Goal: Task Accomplishment & Management: Complete application form

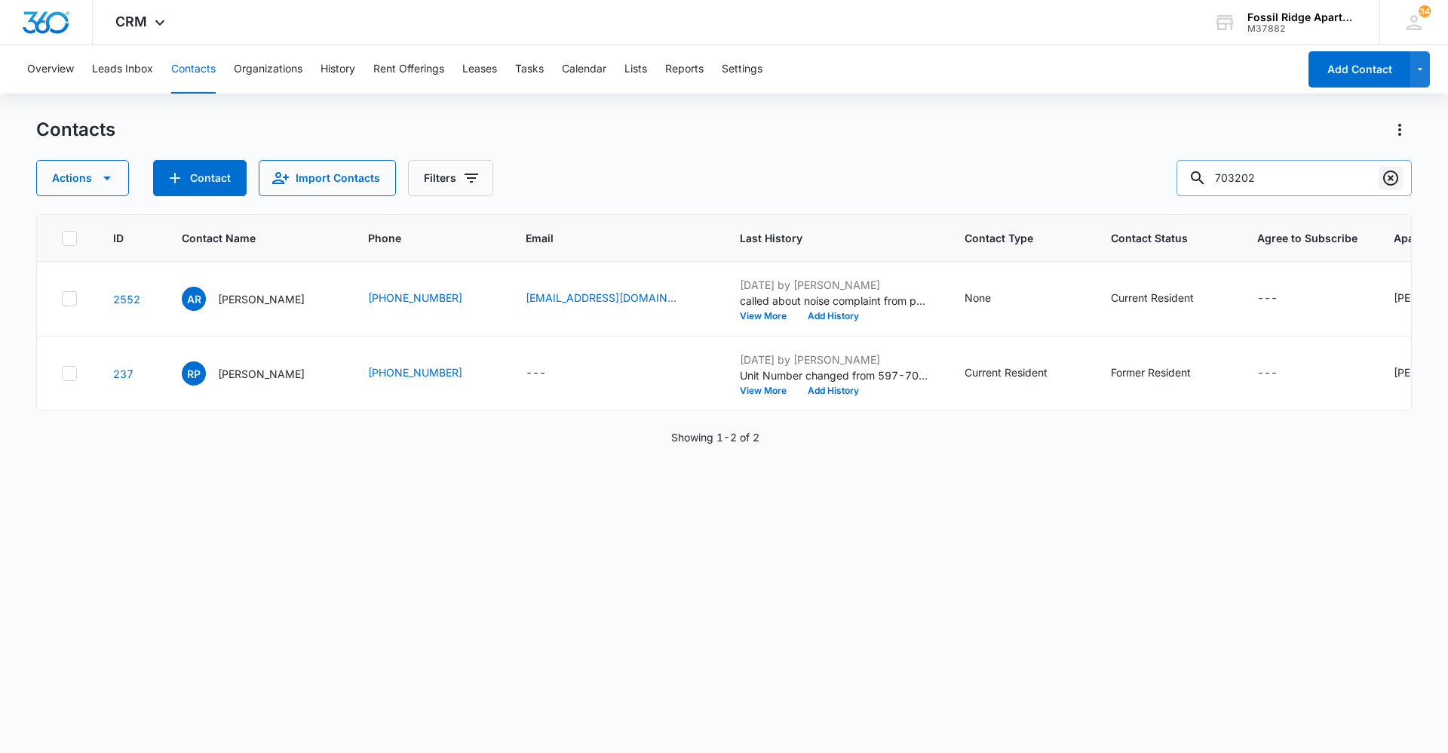
click at [1392, 173] on icon "Clear" at bounding box center [1391, 178] width 18 height 18
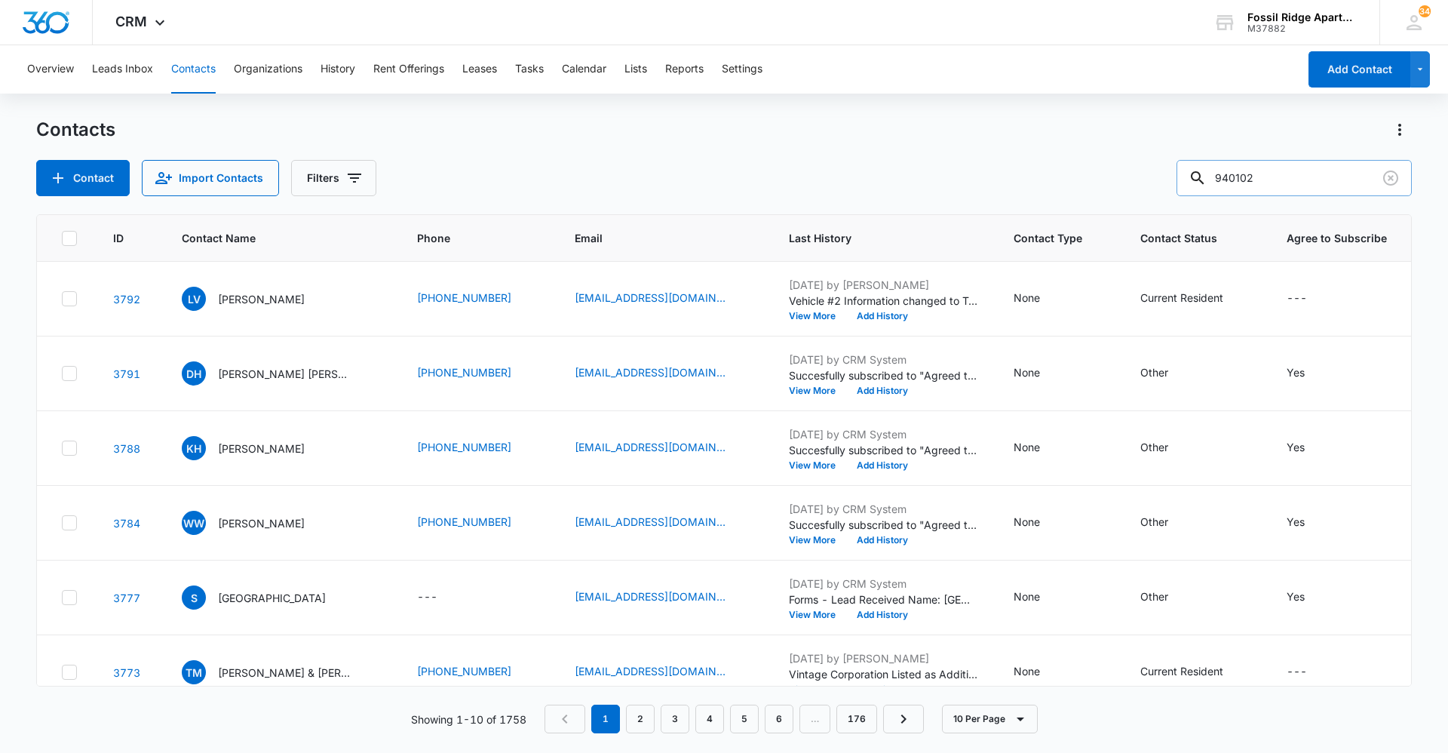
type input "940102"
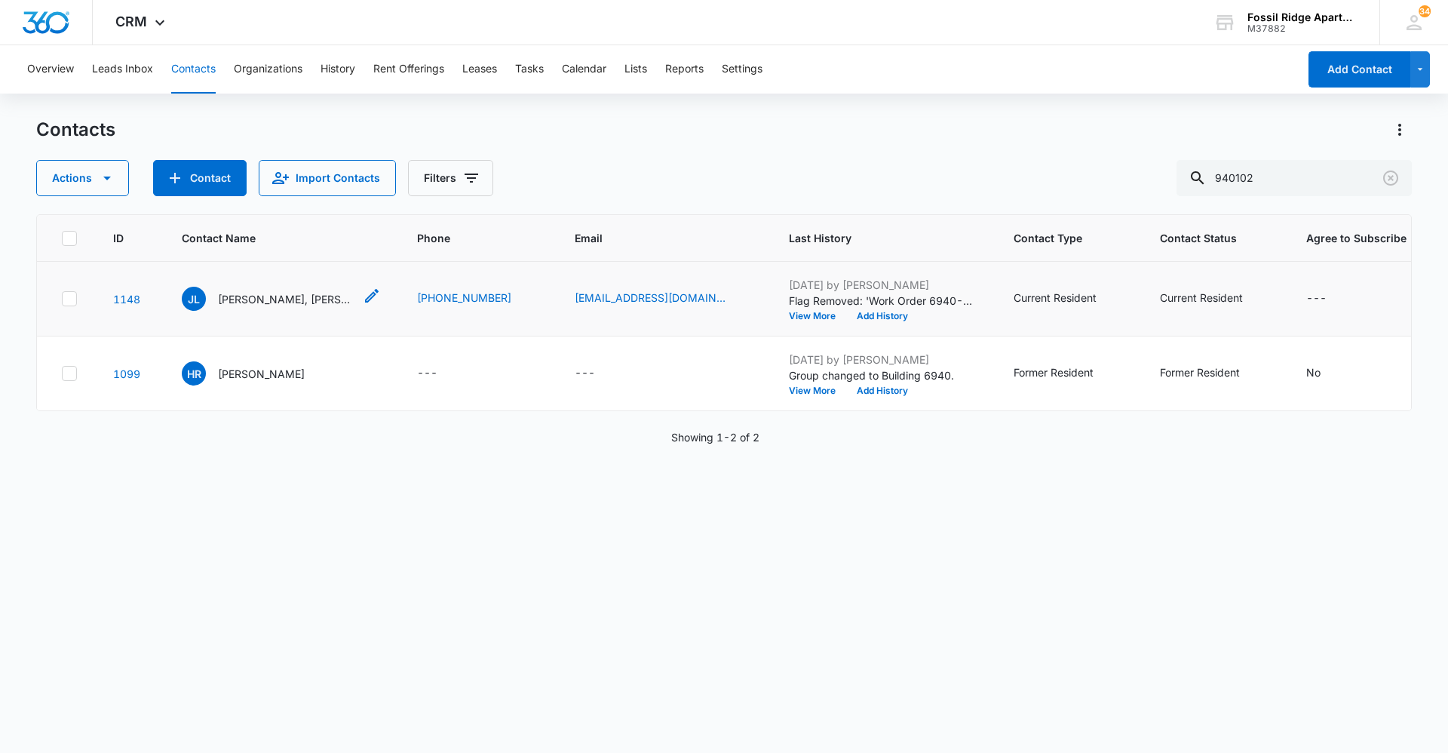
click at [302, 298] on p "Juan Lopez, Miriam Lopez, & Ruby Lopez" at bounding box center [286, 299] width 136 height 16
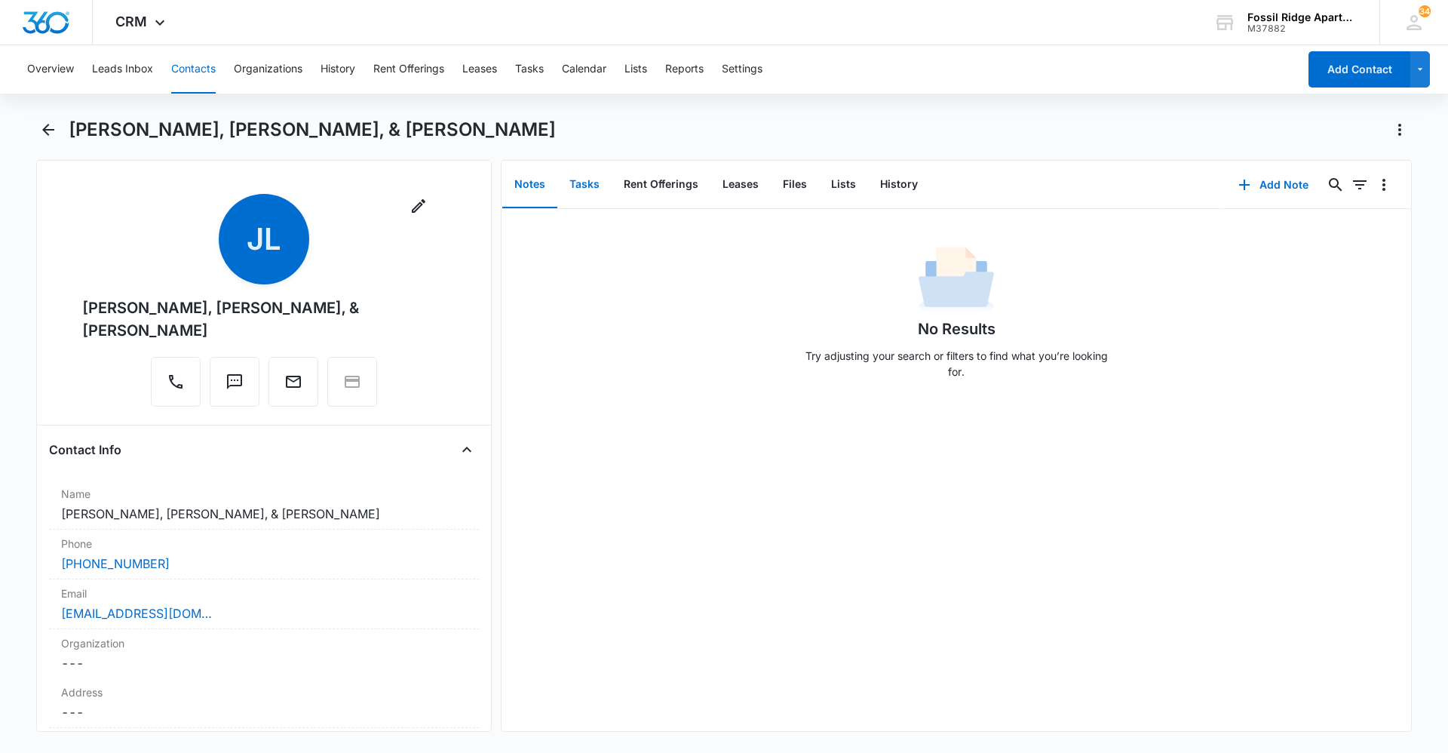
click at [590, 177] on button "Tasks" at bounding box center [584, 184] width 54 height 47
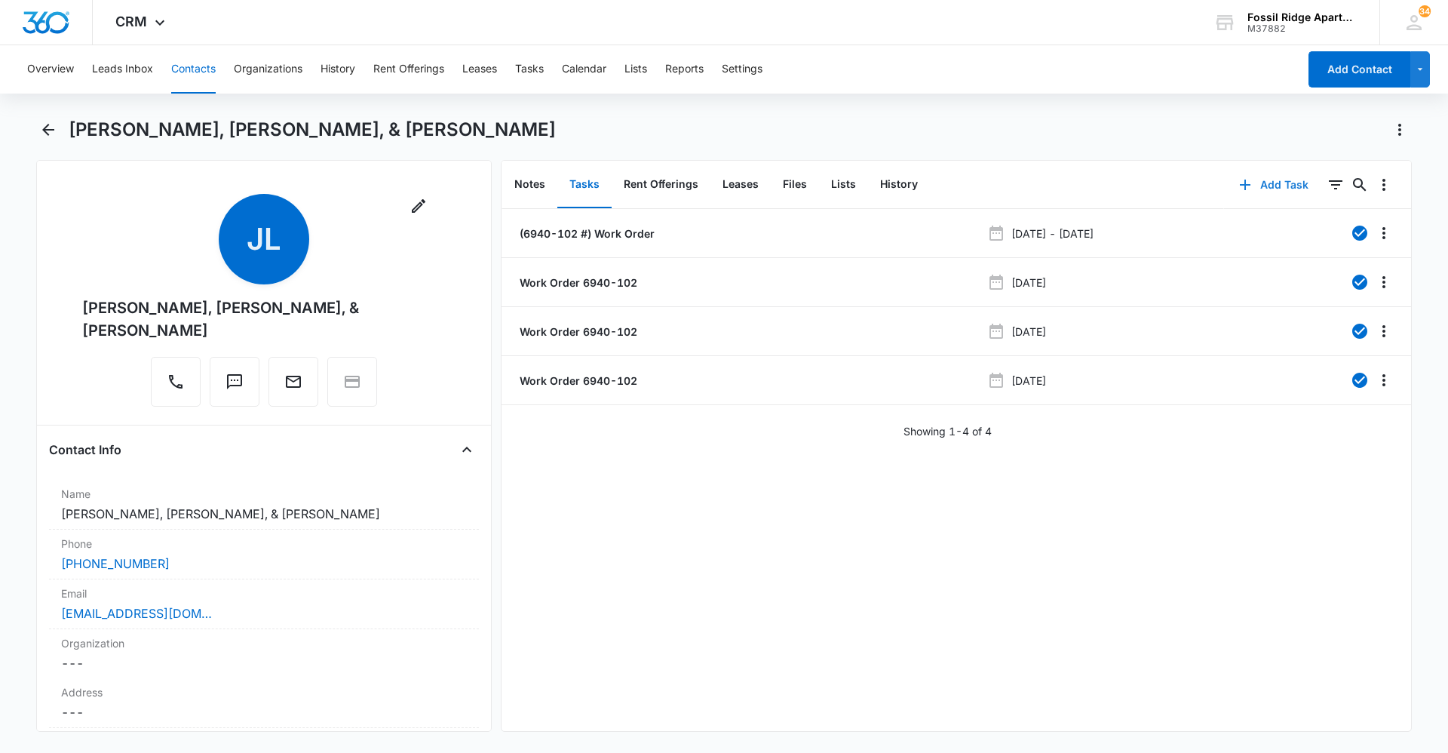
click at [1261, 186] on button "Add Task" at bounding box center [1274, 185] width 100 height 36
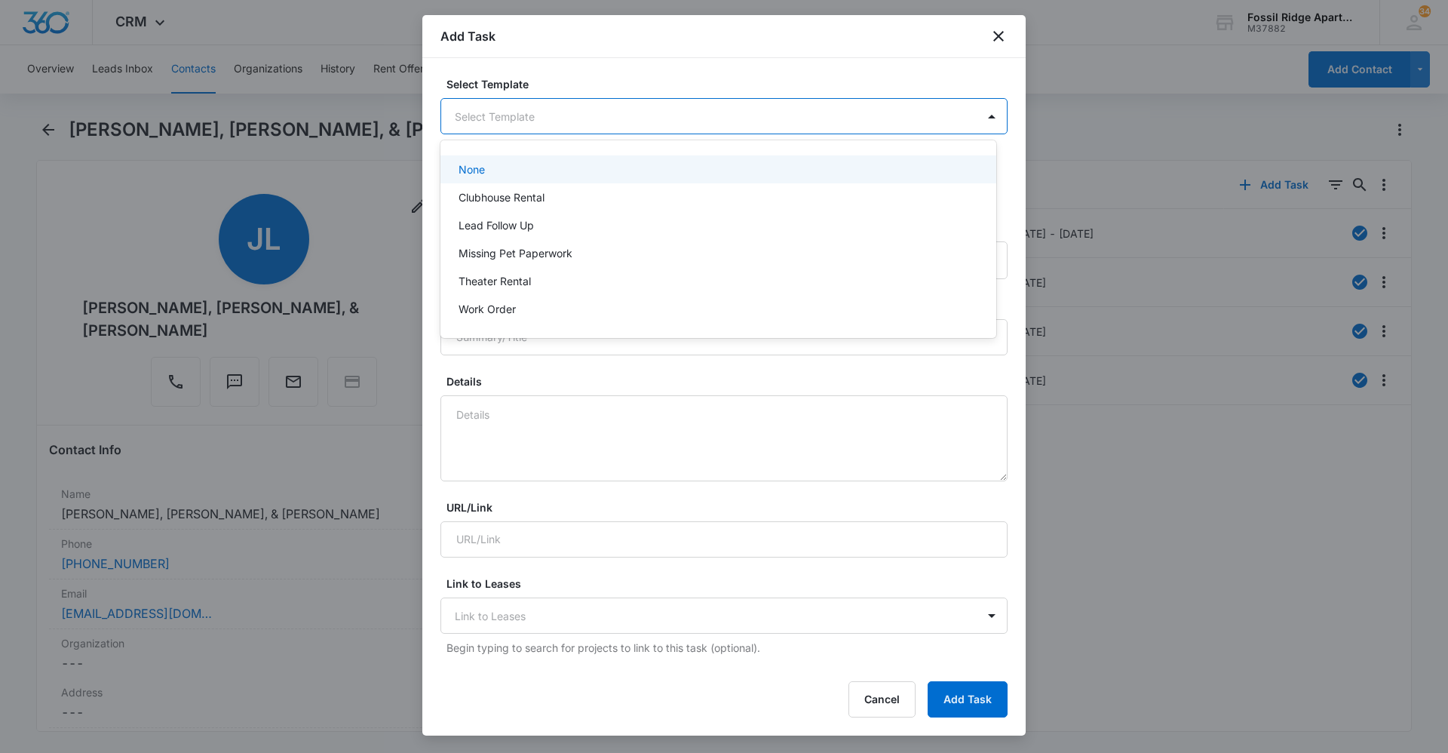
click at [646, 115] on body "CRM Apps Reputation Websites Forms CRM Email Social Content Ads Intelligence Fi…" at bounding box center [724, 376] width 1448 height 753
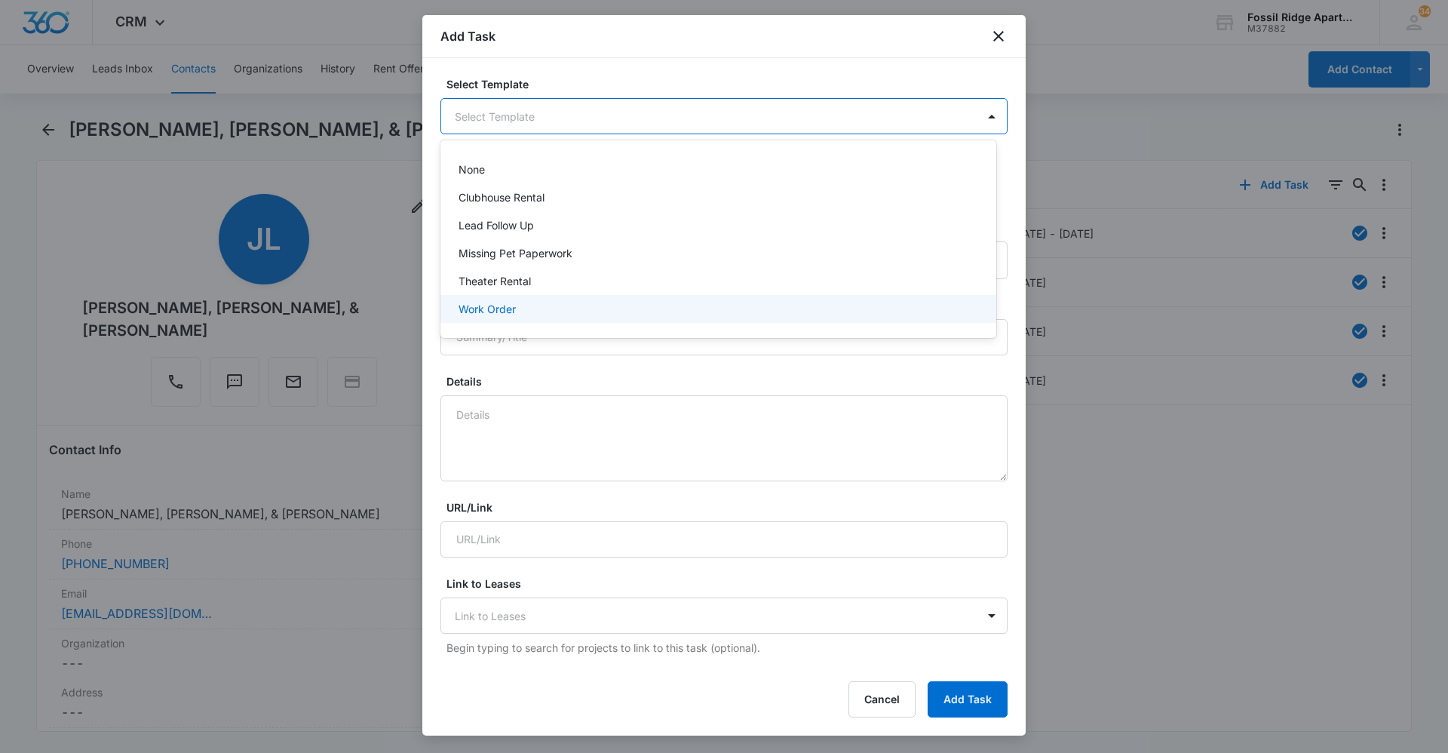
click at [549, 305] on div "Work Order" at bounding box center [717, 309] width 517 height 16
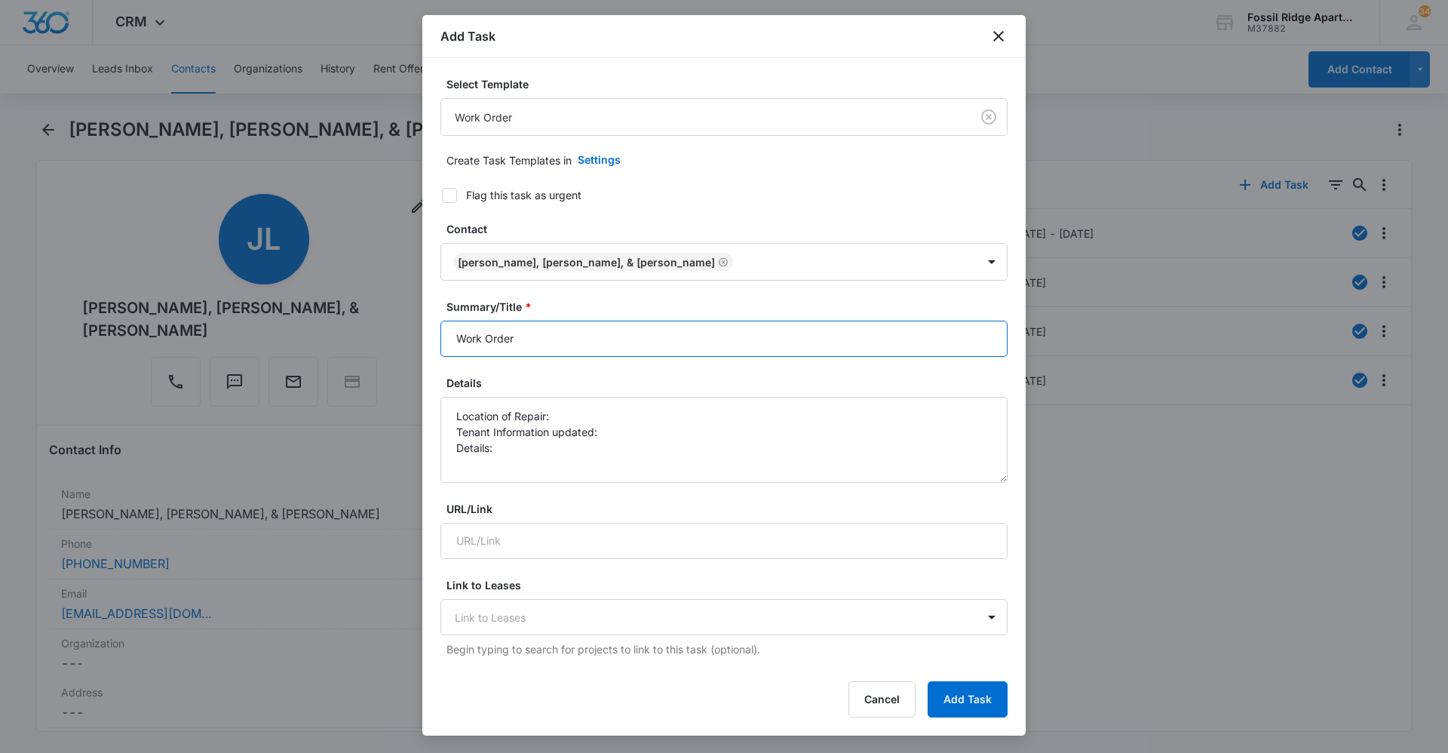
click at [553, 337] on input "Work Order" at bounding box center [724, 339] width 567 height 36
type input "Work Order 6940-102"
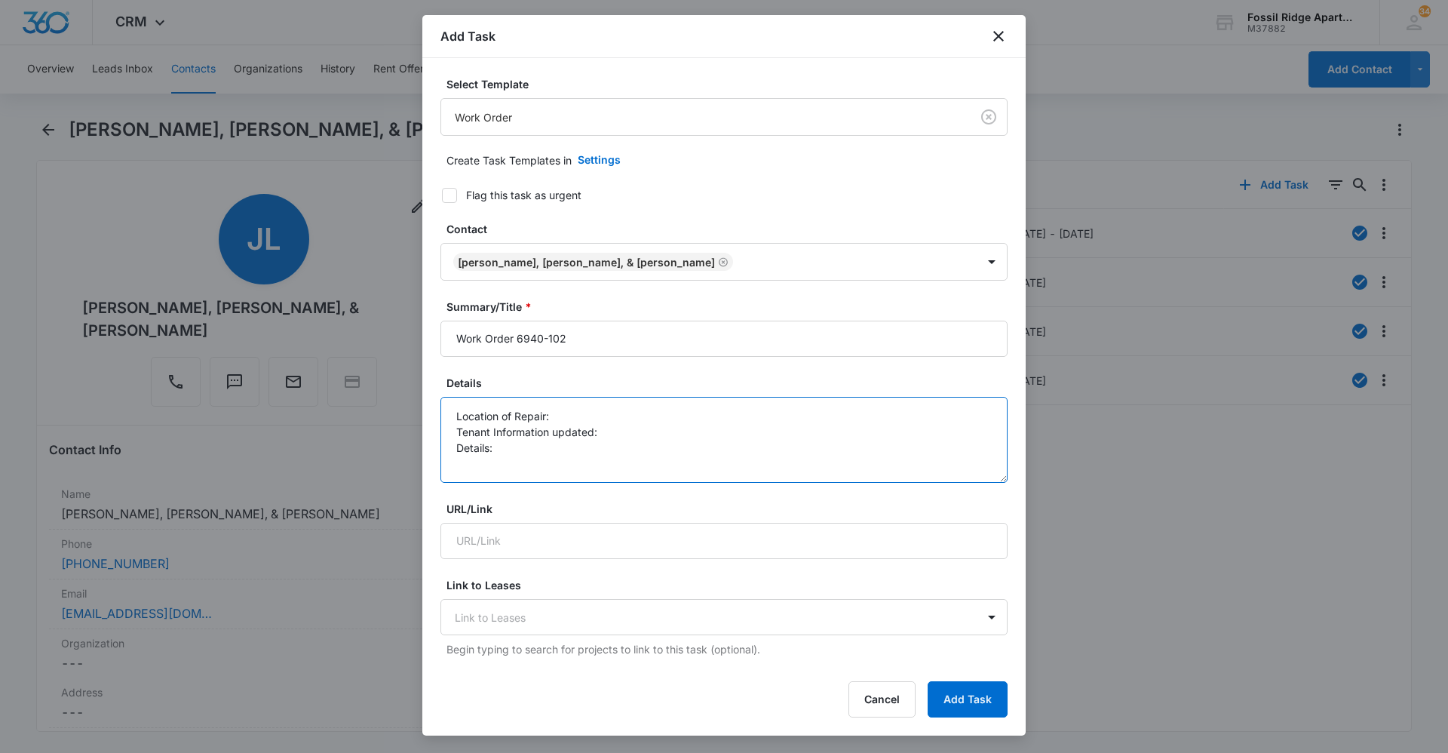
click at [575, 413] on textarea "Location of Repair: Tenant Information updated: Details:" at bounding box center [724, 440] width 567 height 86
click at [615, 436] on textarea "Location of Repair: Kitchen Tenant Information updated: Details:" at bounding box center [724, 440] width 567 height 86
click at [524, 453] on textarea "Location of Repair: Kitchen Tenant Information updated: yes Details:" at bounding box center [724, 440] width 567 height 86
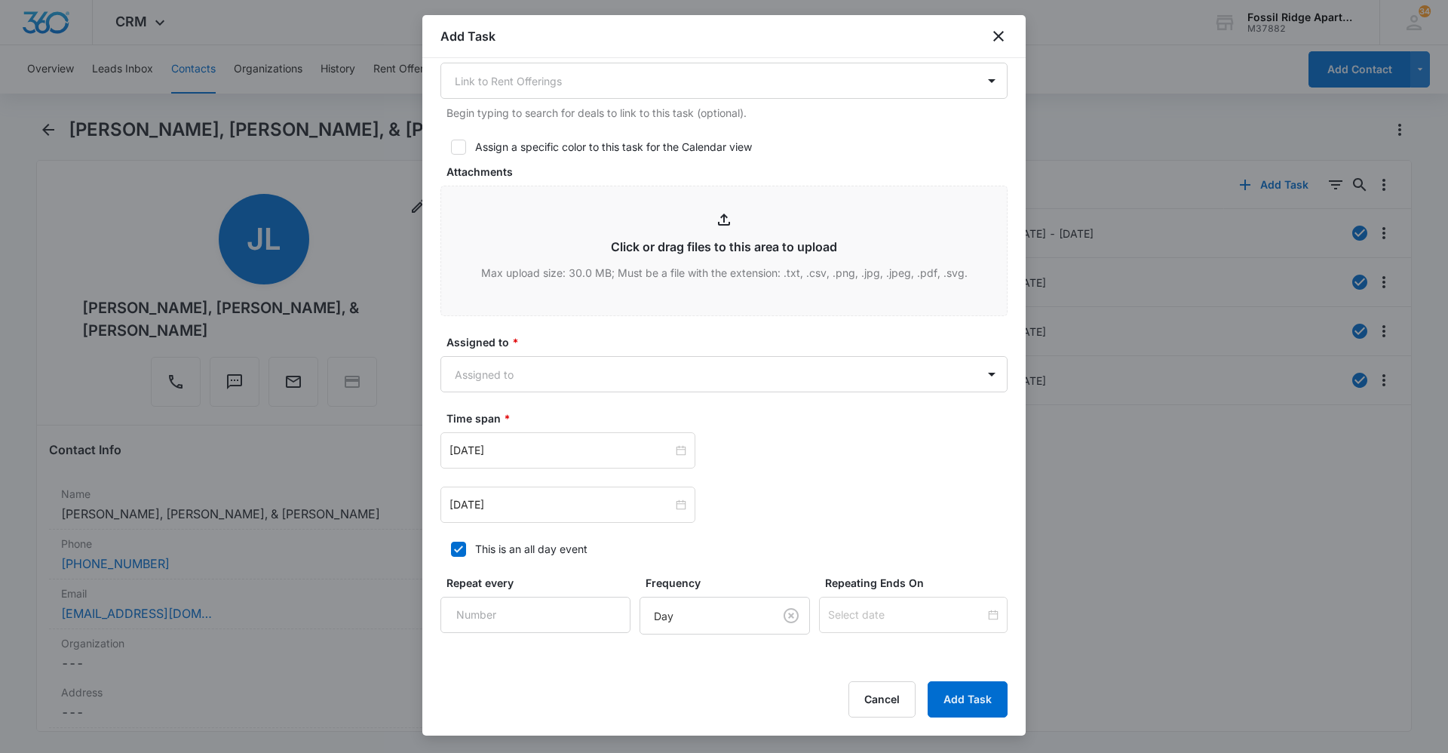
scroll to position [749, 0]
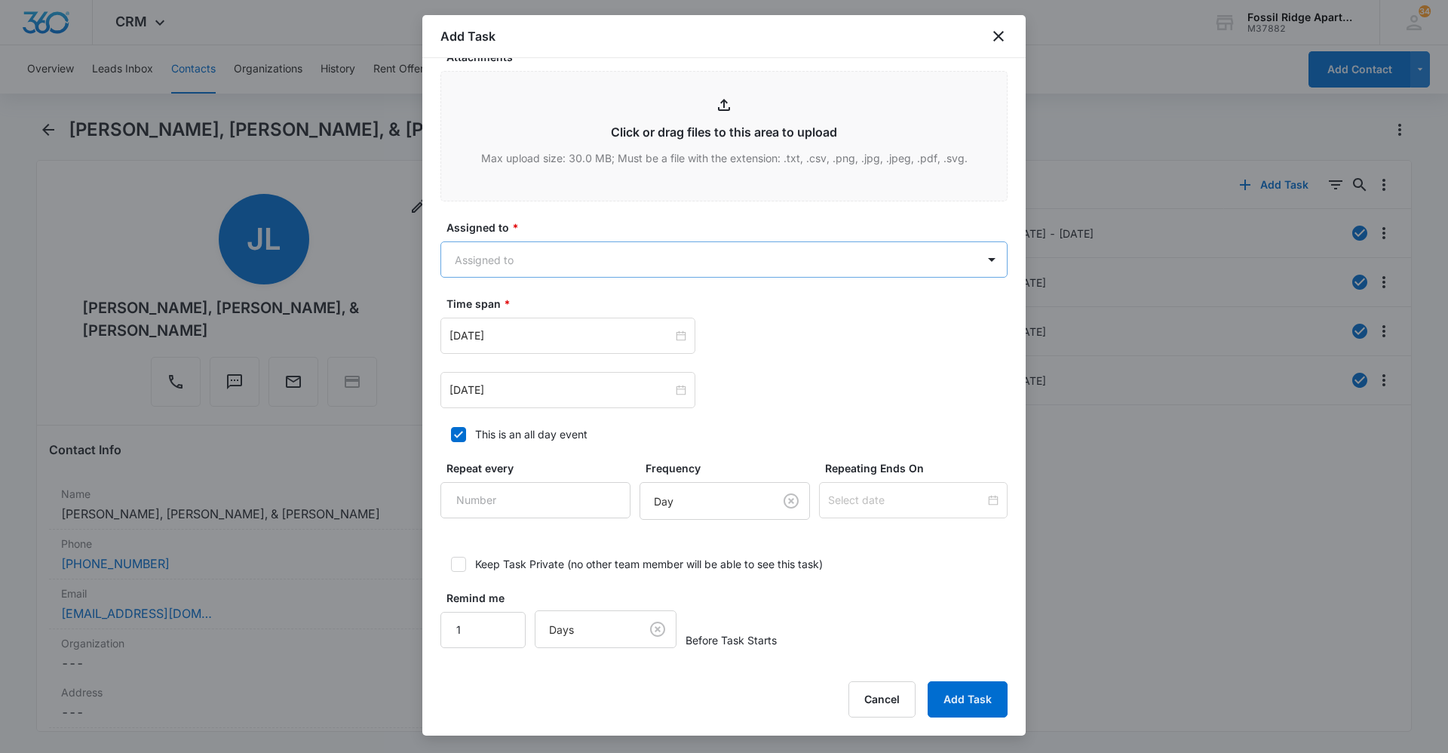
type textarea "Location of Repair: Kitchen Tenant Information updated: yes Details: The side w…"
click at [672, 263] on body "CRM Apps Reputation Websites Forms CRM Email Social Content Ads Intelligence Fi…" at bounding box center [724, 376] width 1448 height 753
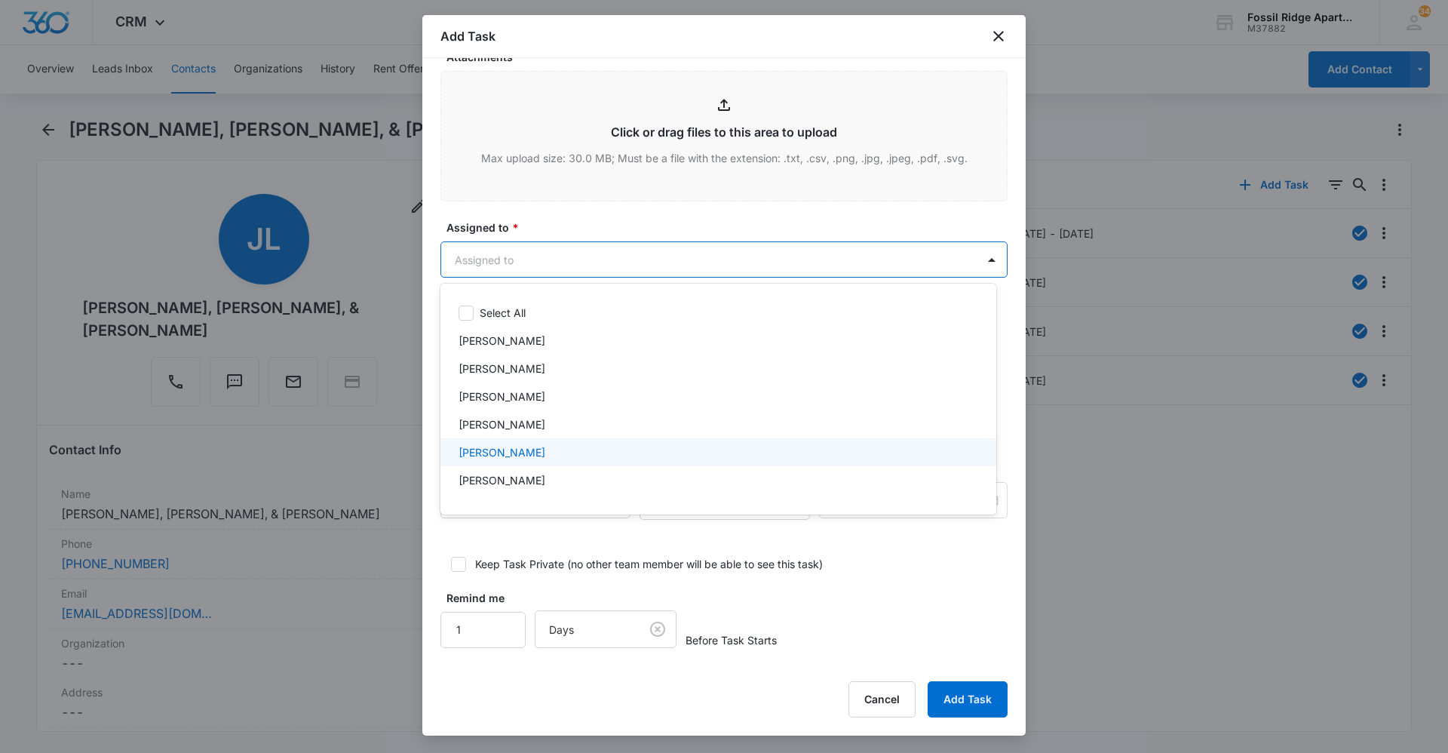
click at [576, 456] on div "Colton Loe" at bounding box center [717, 452] width 517 height 16
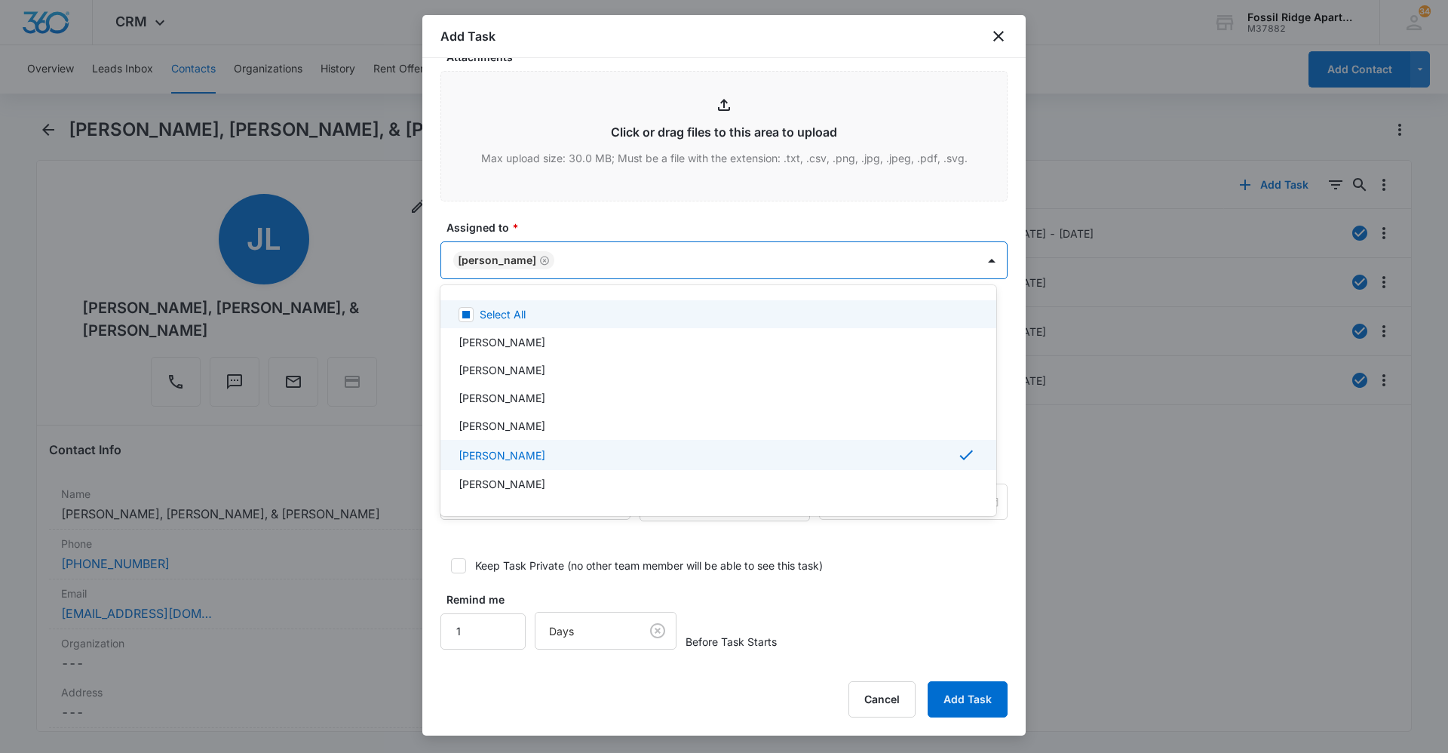
click at [624, 226] on div at bounding box center [724, 376] width 1448 height 753
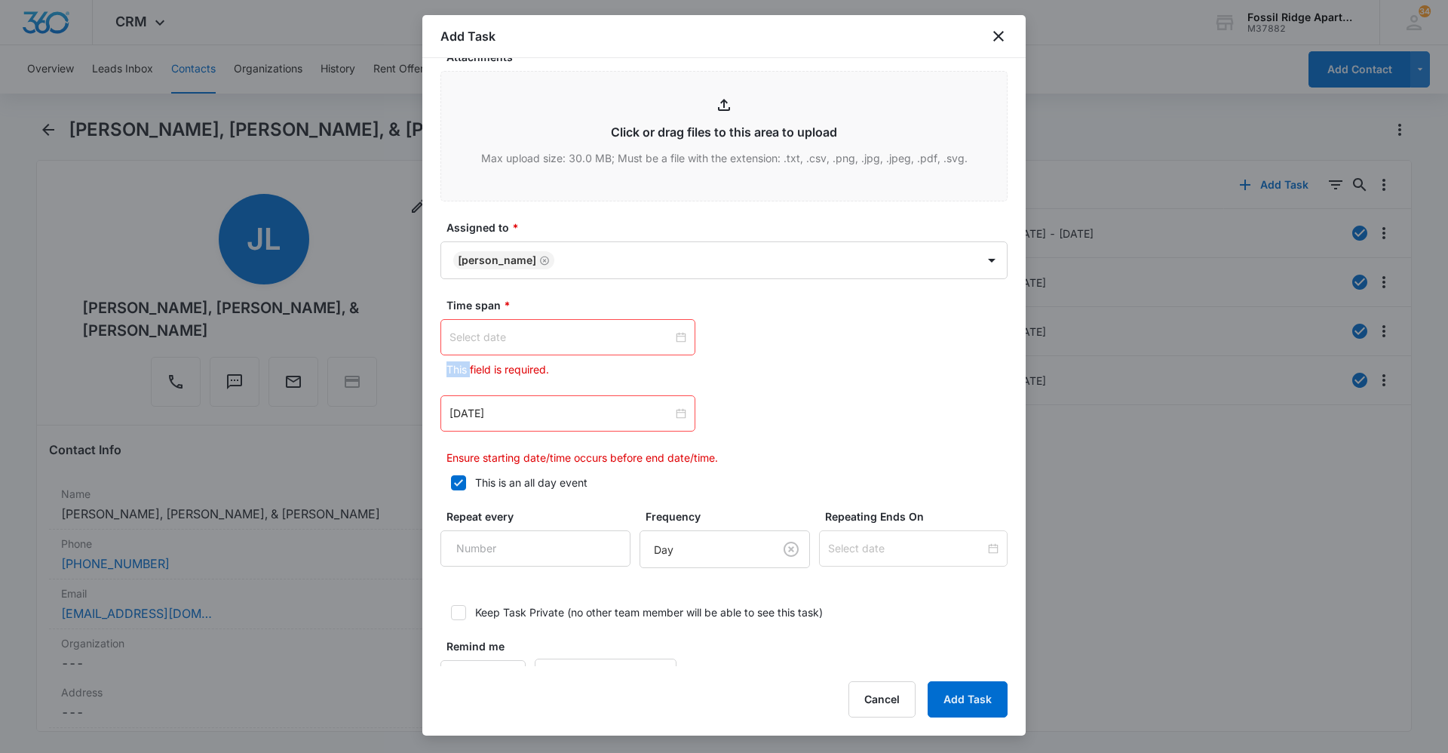
click at [676, 339] on div at bounding box center [568, 337] width 237 height 17
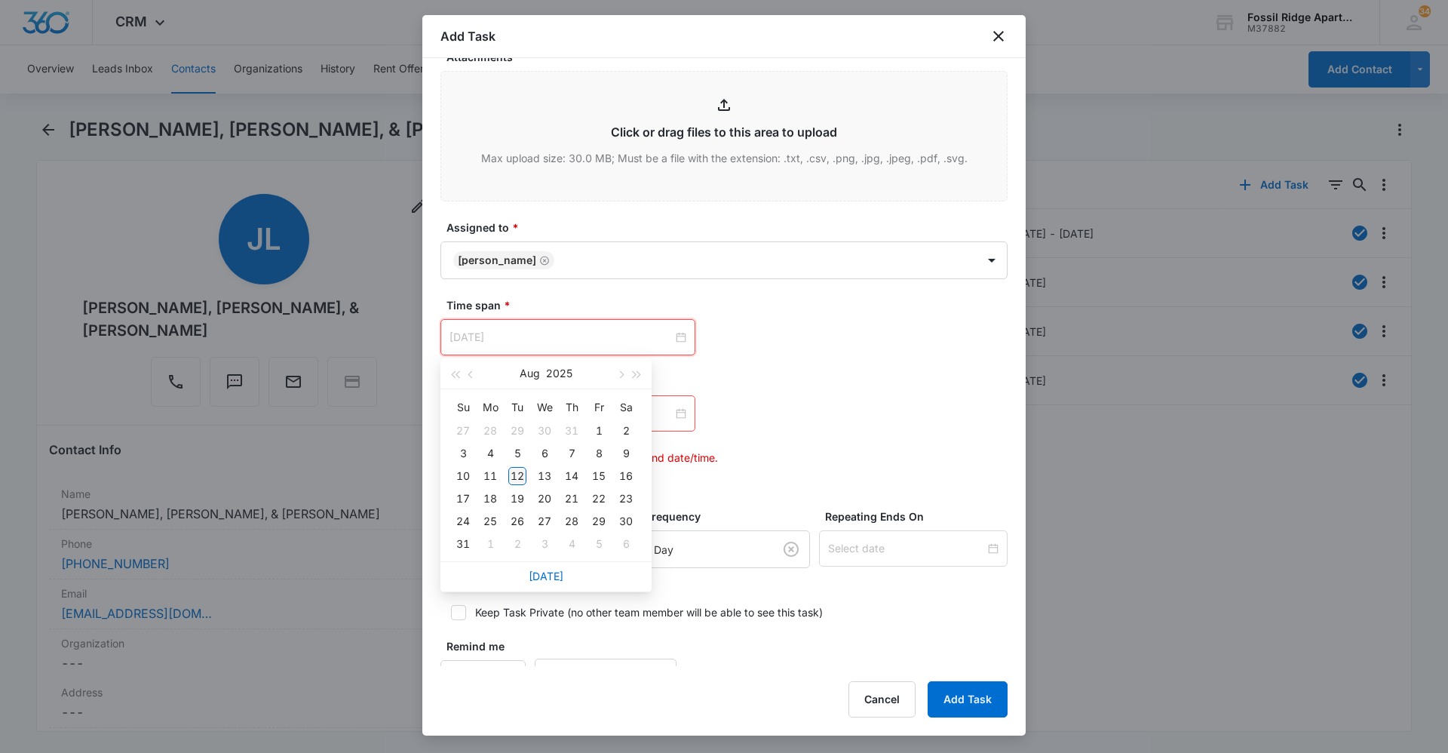
type input "Aug 12, 2025"
click at [521, 475] on div "12" at bounding box center [517, 476] width 18 height 18
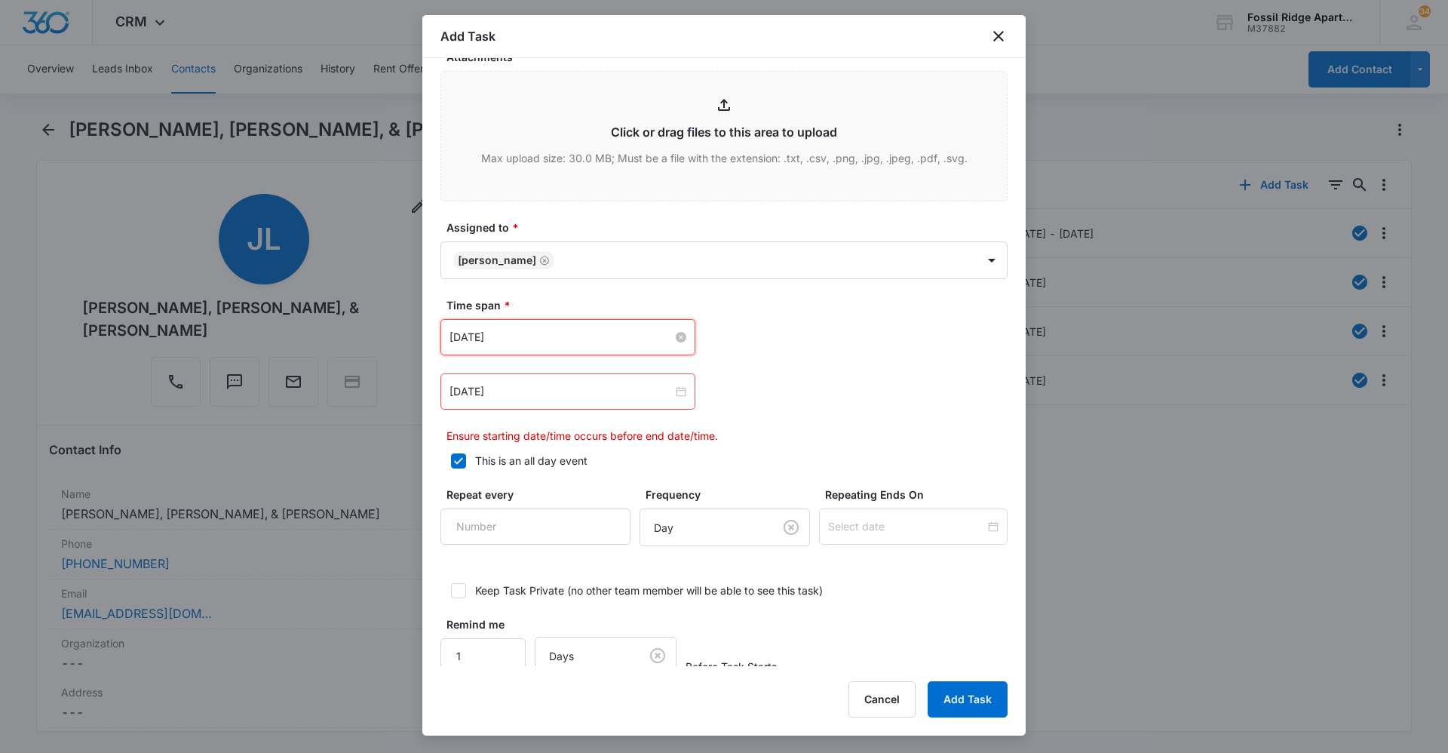
click at [684, 392] on div "Apr 2, 2024" at bounding box center [568, 391] width 255 height 36
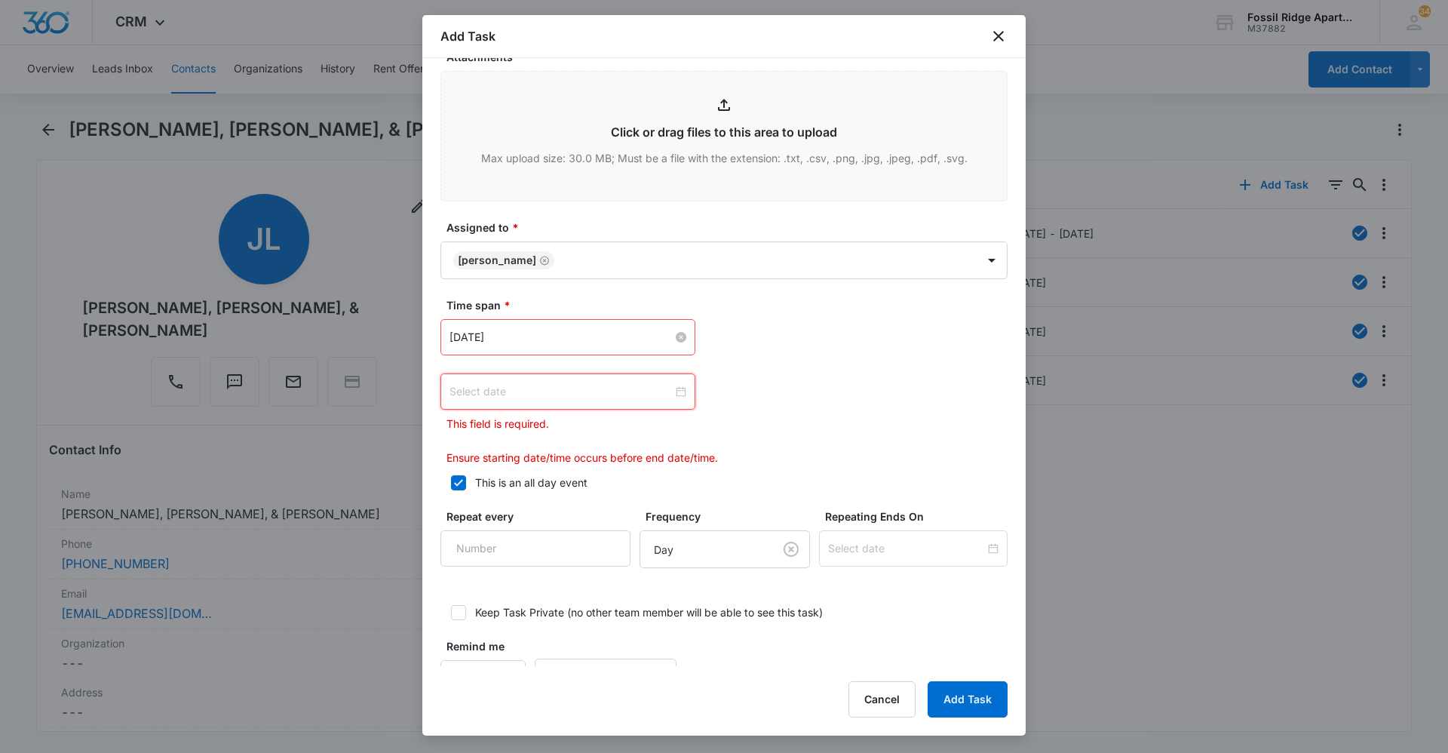
click at [675, 392] on div at bounding box center [568, 391] width 237 height 17
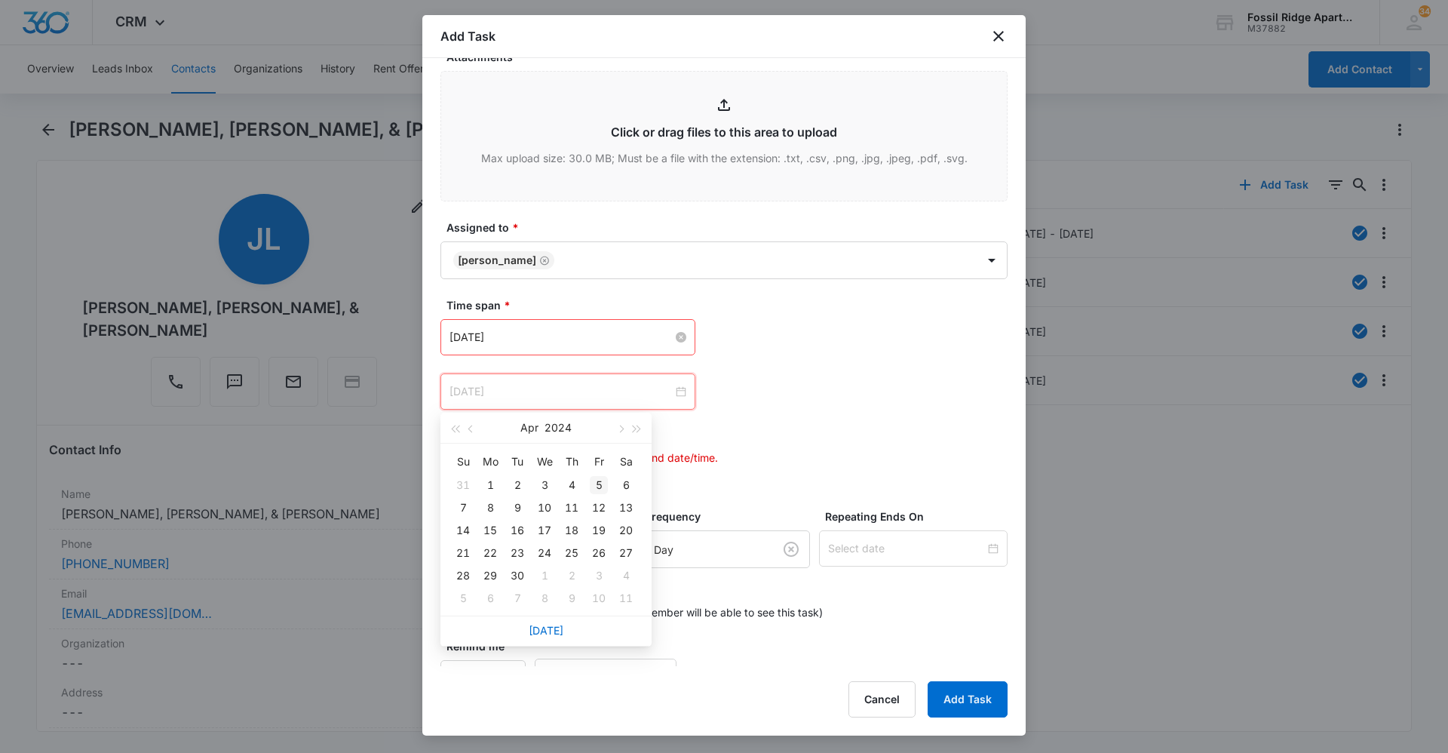
type input "Apr 5, 2024"
click at [622, 428] on span "button" at bounding box center [620, 429] width 8 height 8
click at [624, 428] on span "button" at bounding box center [620, 429] width 8 height 8
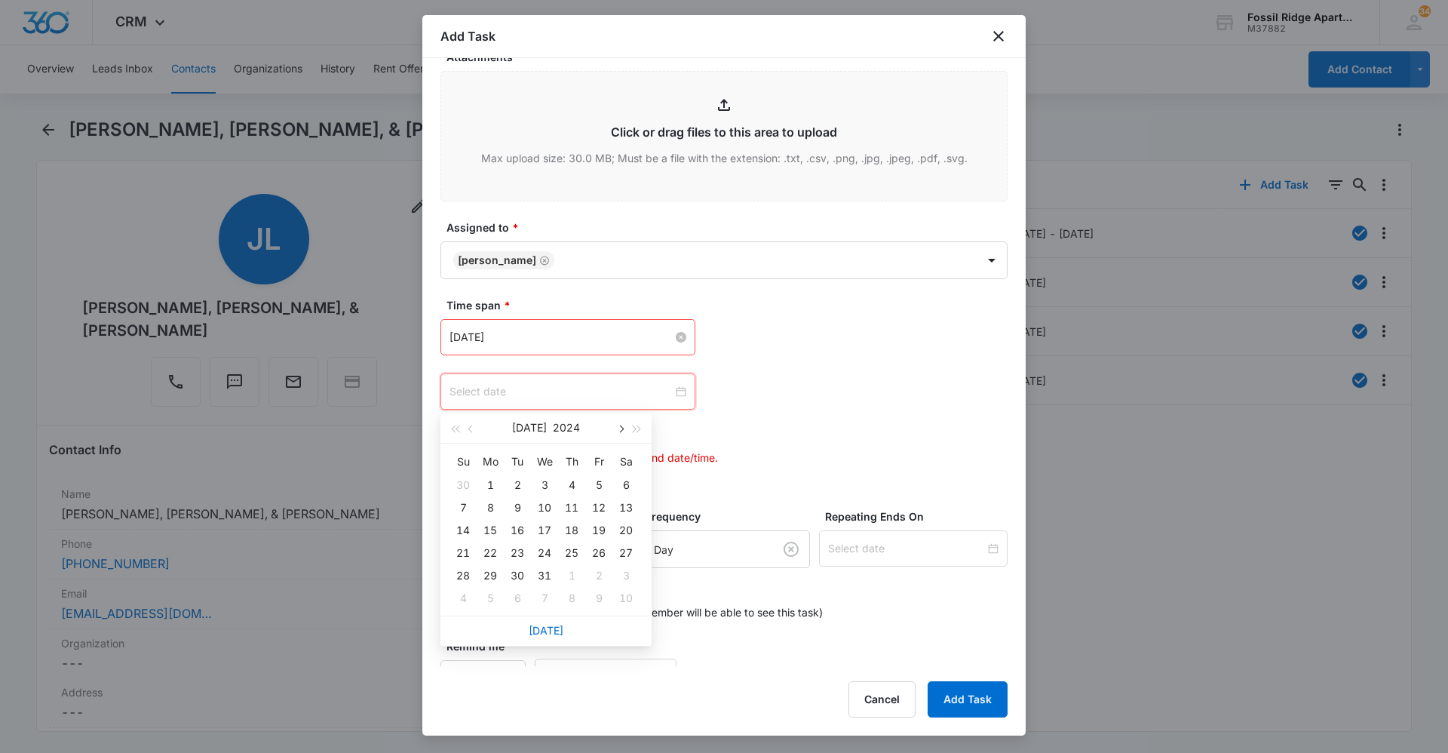
click at [624, 428] on span "button" at bounding box center [620, 429] width 8 height 8
click at [491, 528] on div "12" at bounding box center [490, 530] width 18 height 18
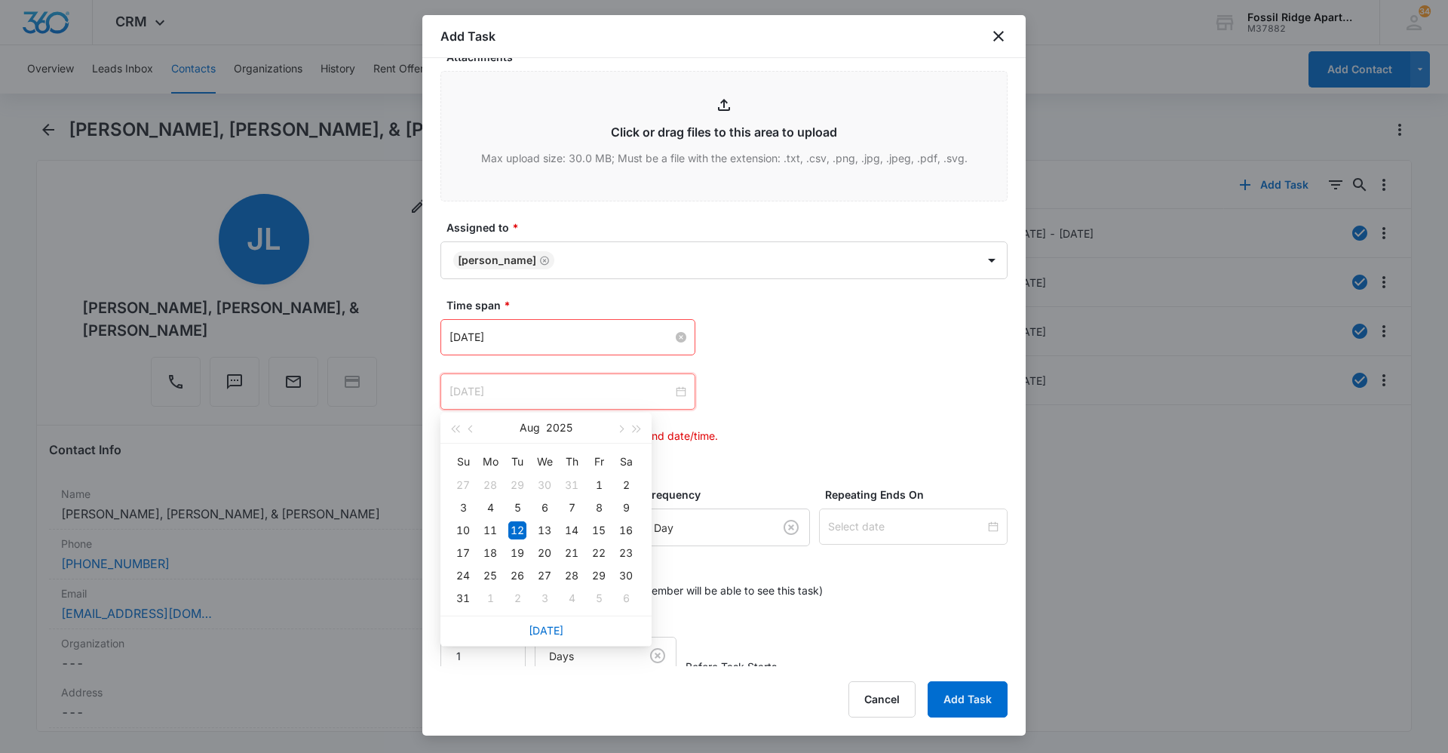
click at [513, 527] on div "12" at bounding box center [517, 530] width 18 height 18
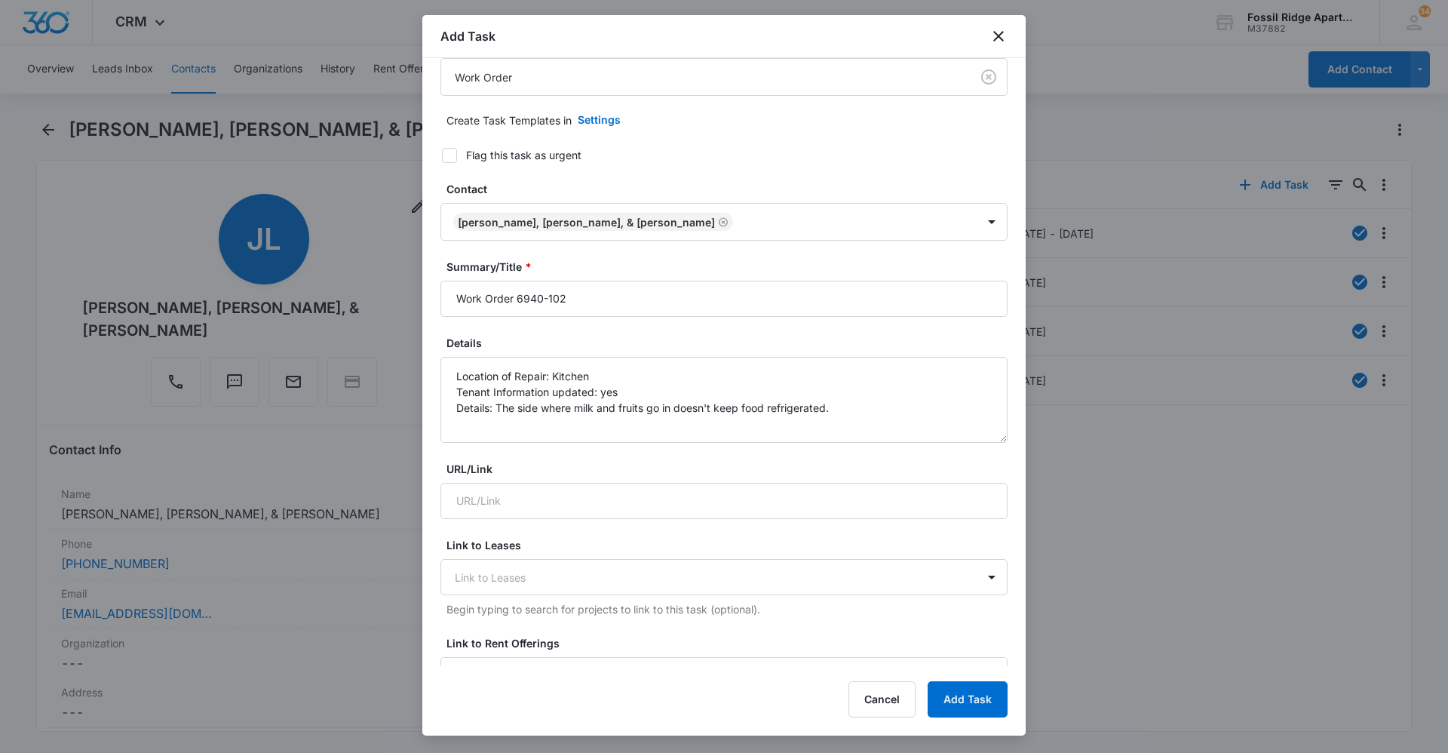
scroll to position [75, 0]
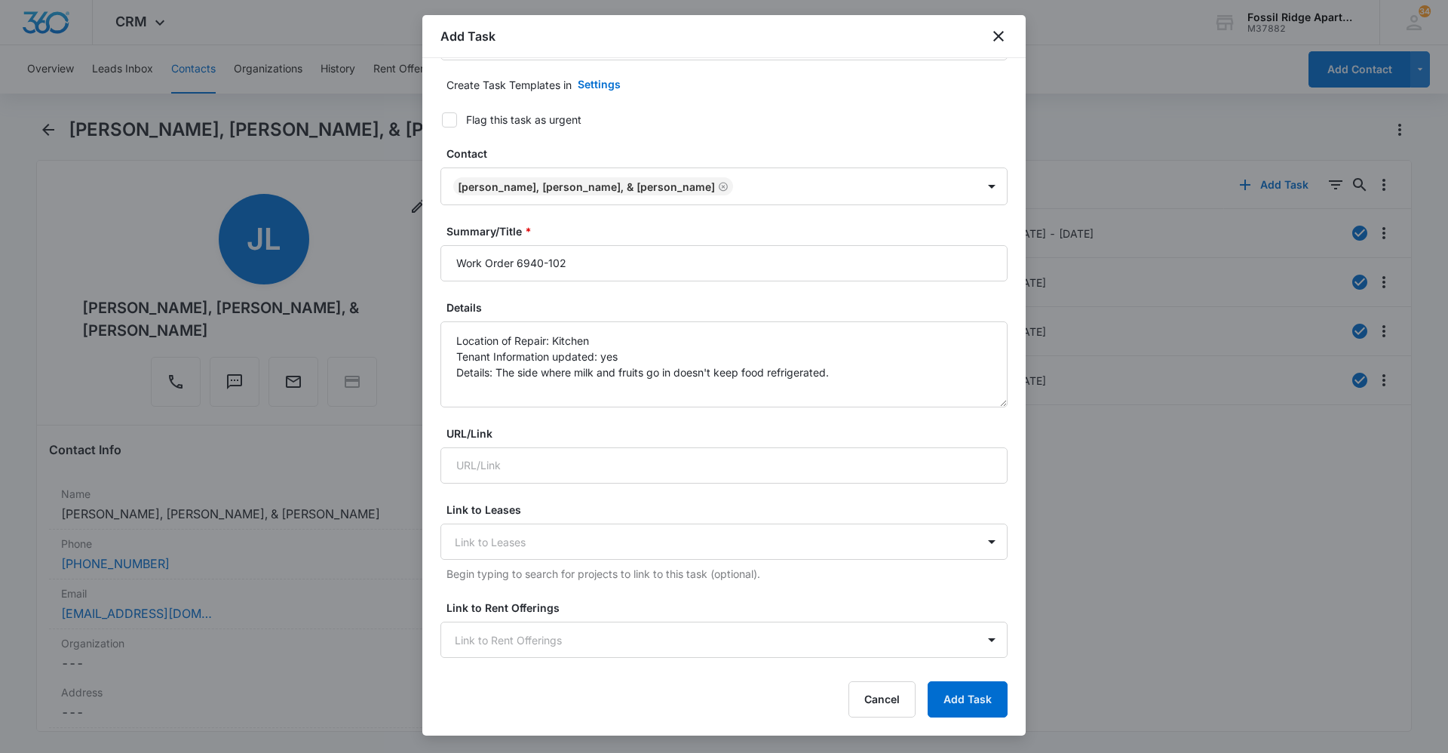
type input "Aug 12, 2025"
click at [454, 121] on icon at bounding box center [450, 120] width 14 height 14
click at [442, 121] on input "Flag this task as urgent" at bounding box center [436, 120] width 11 height 11
checkbox input "true"
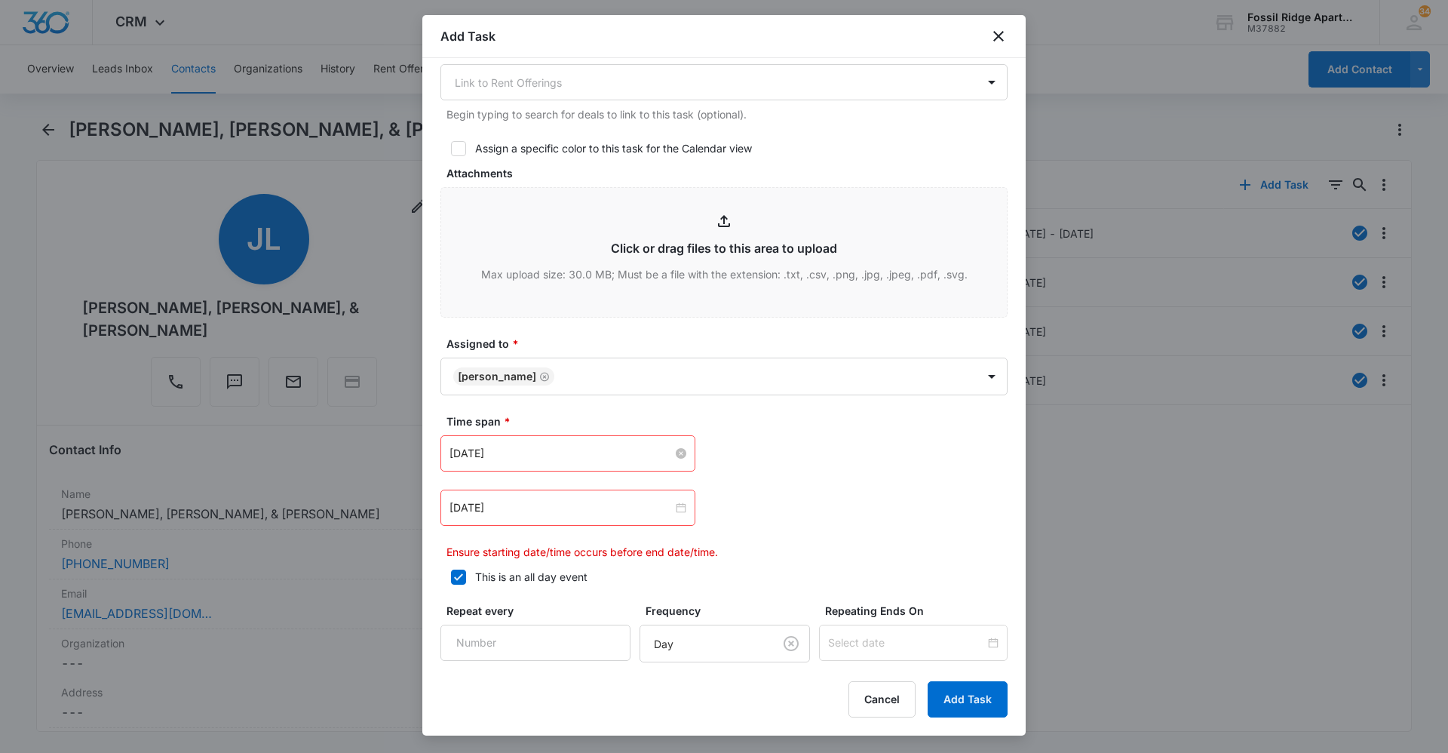
scroll to position [775, 0]
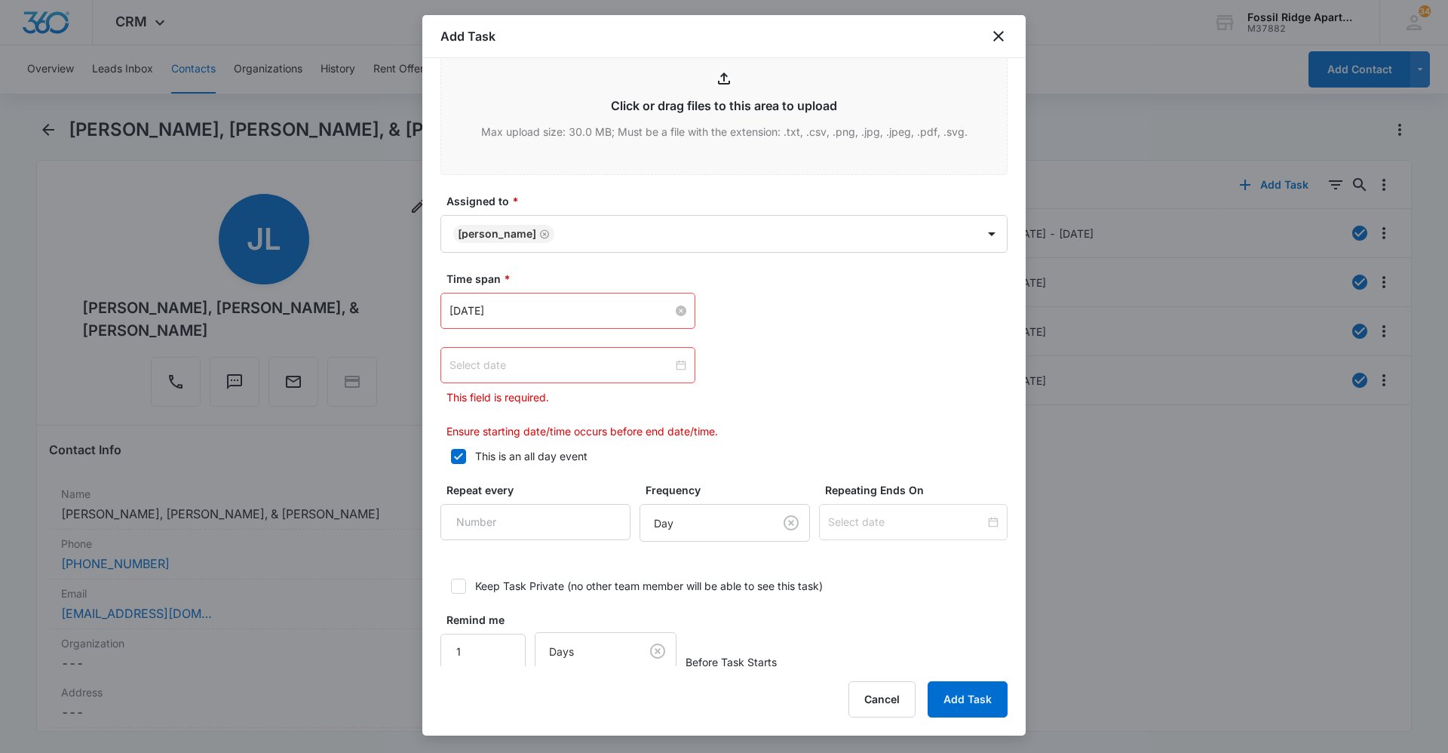
click at [676, 365] on div at bounding box center [568, 365] width 237 height 17
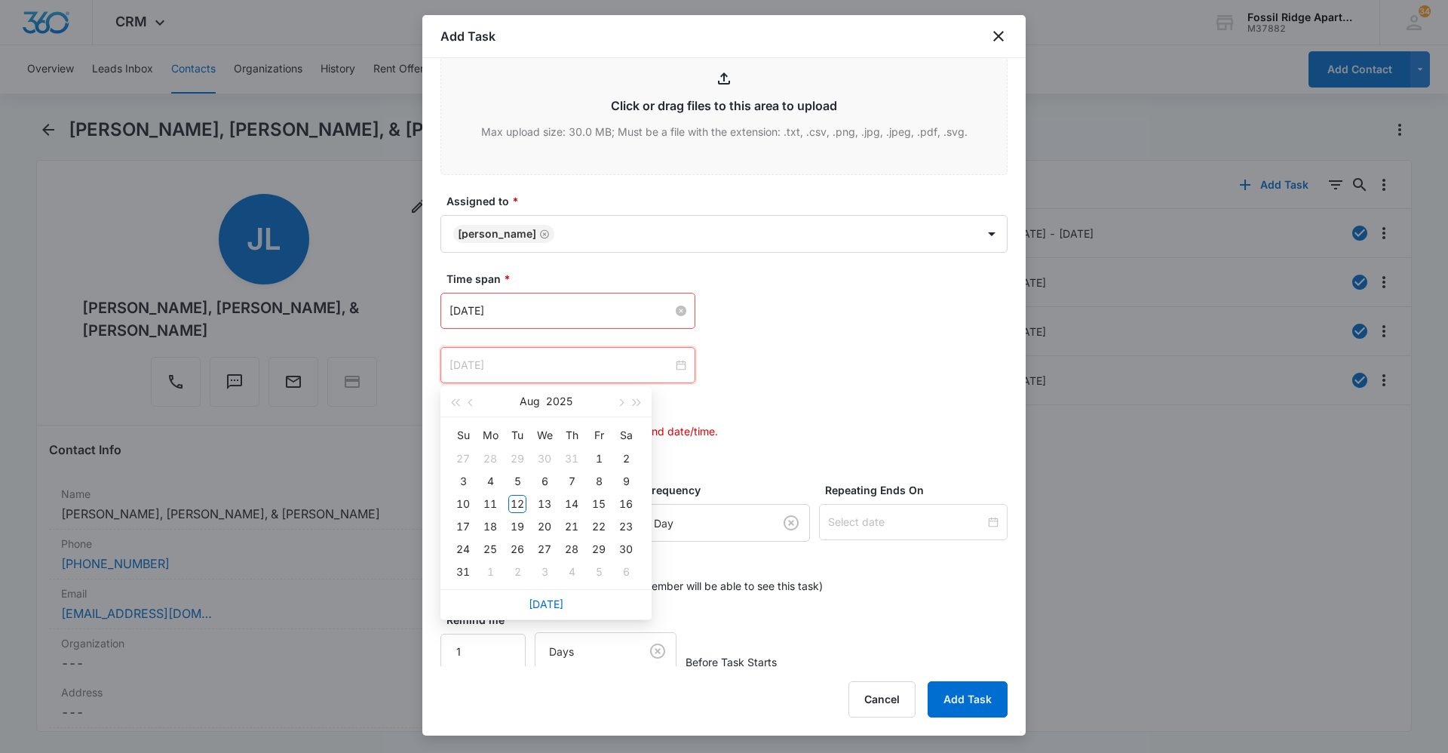
type input "Sep 4, 2025"
click at [545, 600] on link "Today" at bounding box center [546, 603] width 35 height 13
type input "Aug 12, 2025"
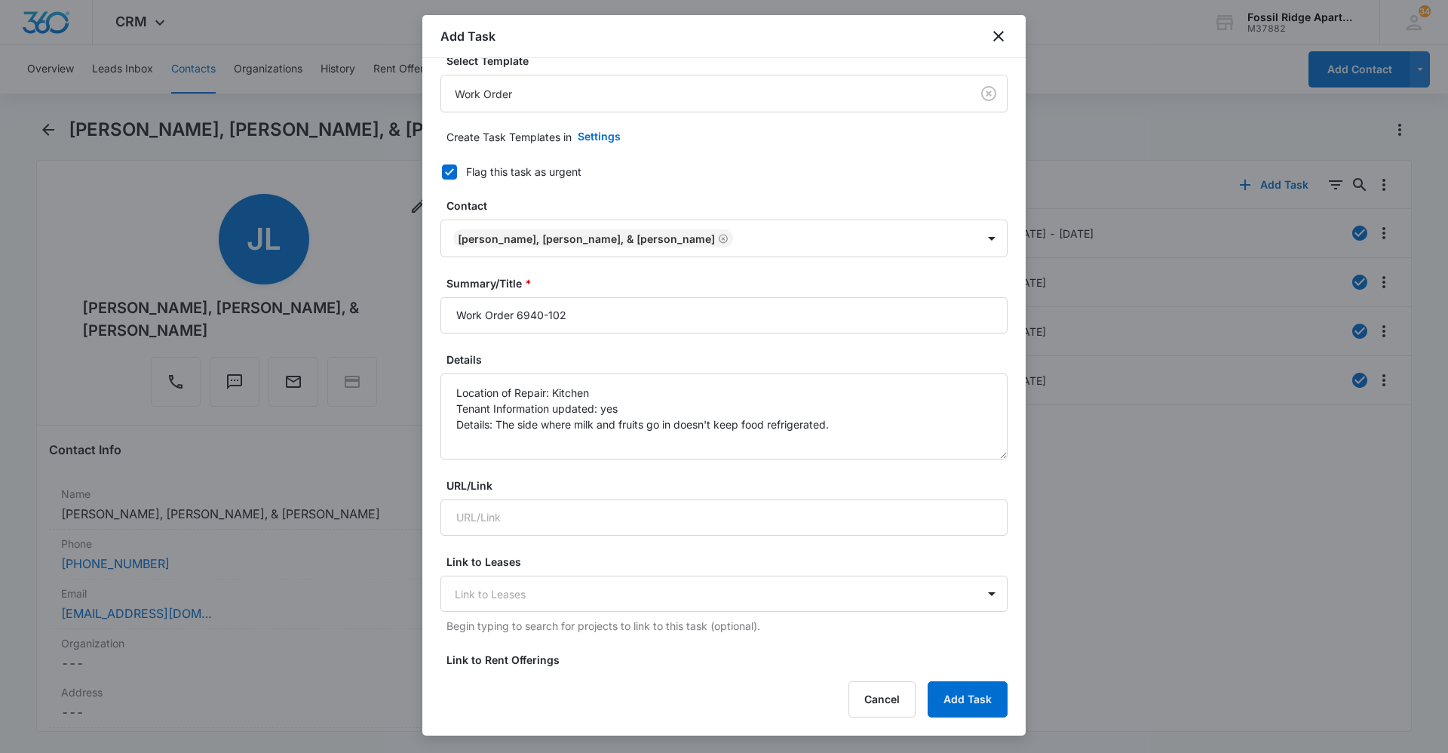
scroll to position [0, 0]
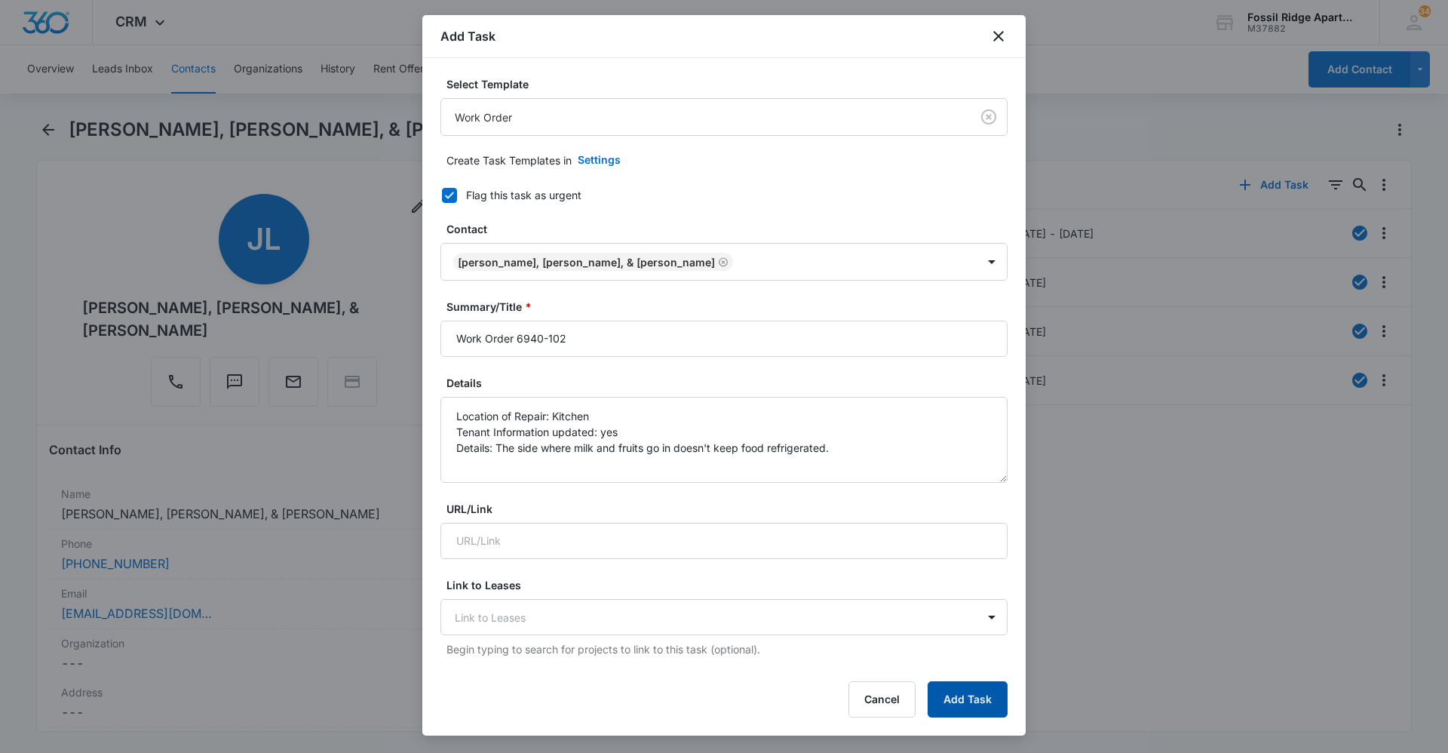
click at [969, 701] on button "Add Task" at bounding box center [968, 699] width 80 height 36
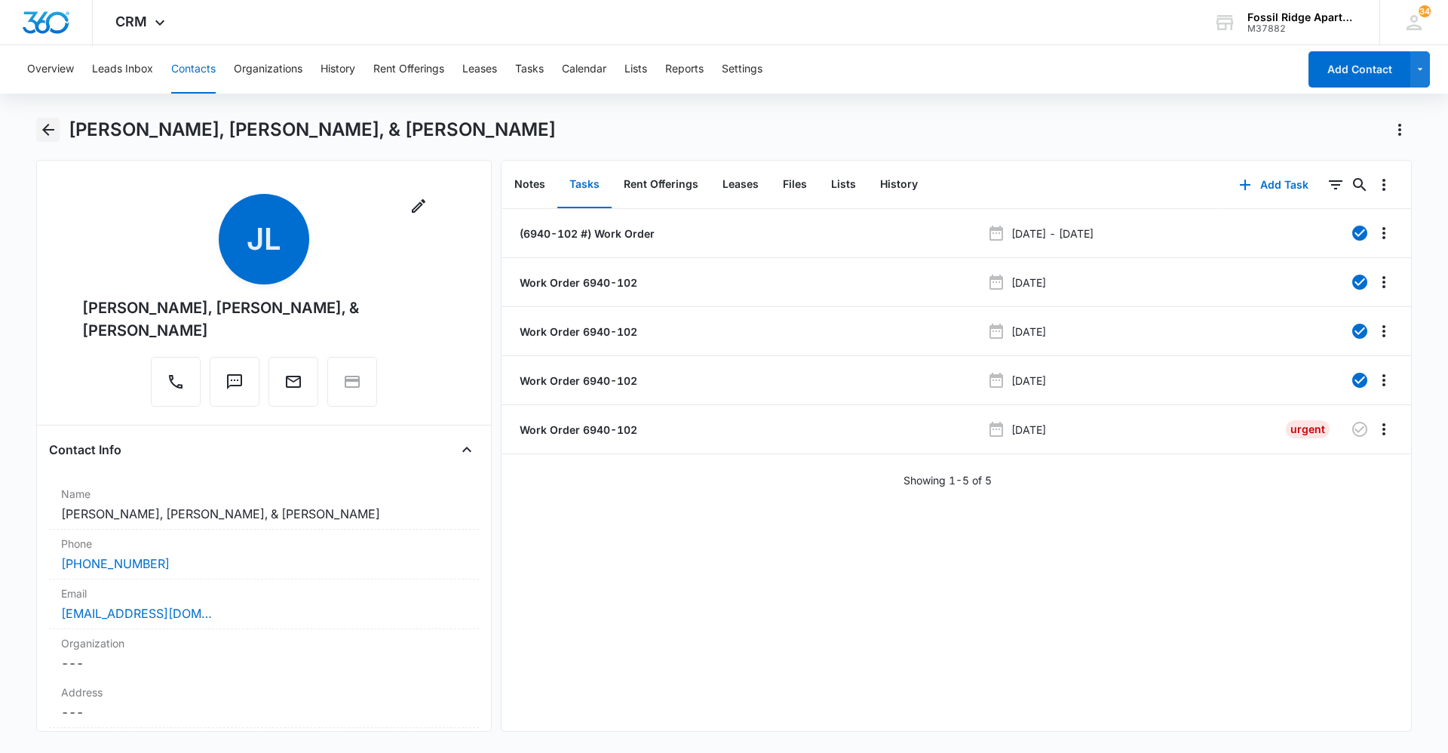
click at [47, 136] on icon "Back" at bounding box center [48, 130] width 18 height 18
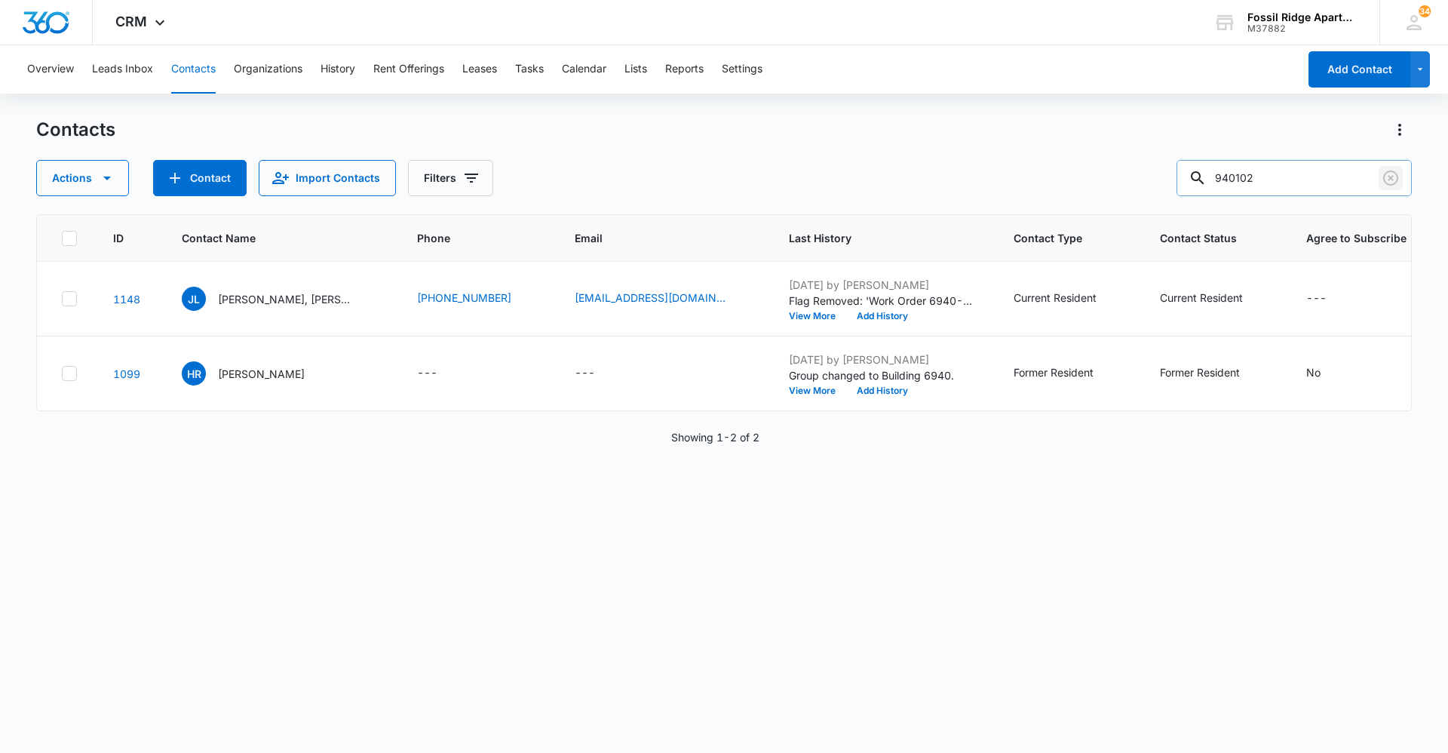
click at [1392, 173] on icon "Clear" at bounding box center [1391, 178] width 18 height 18
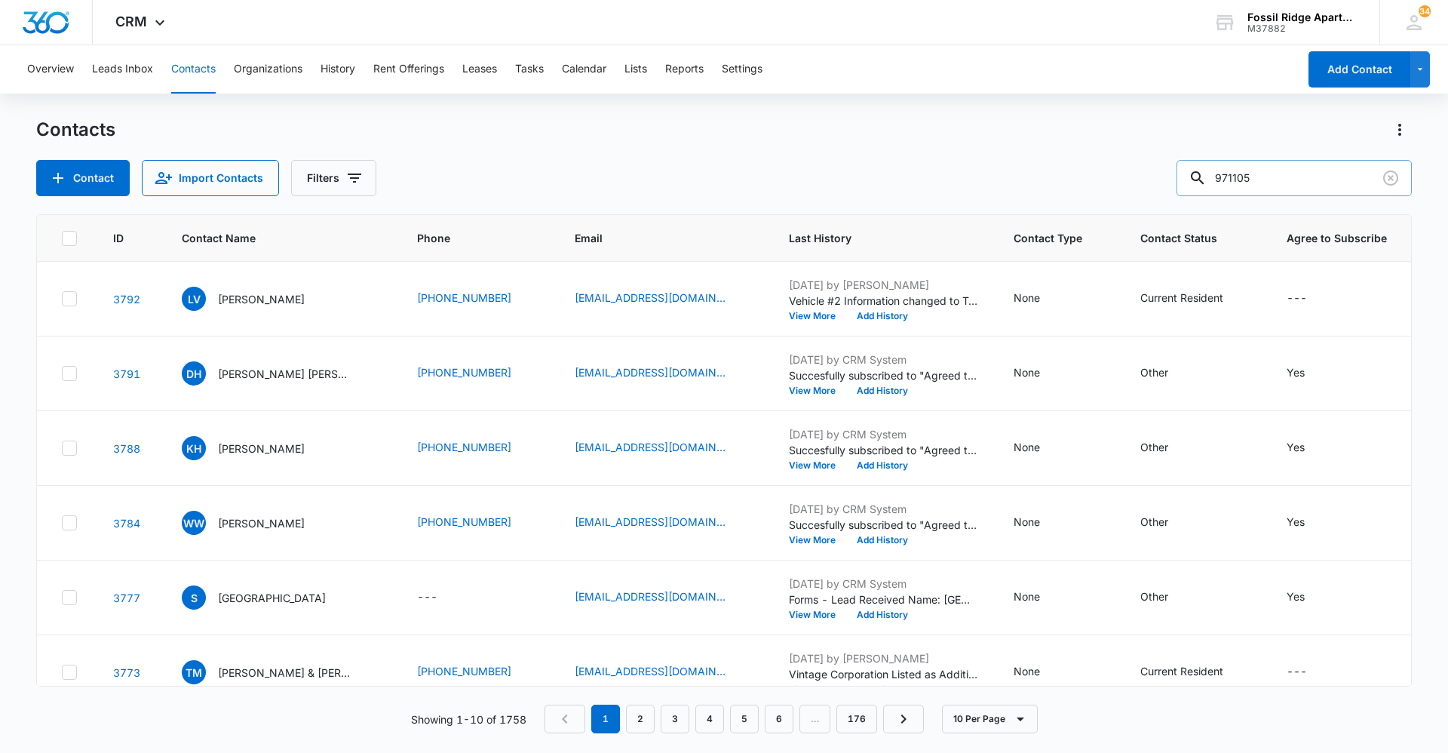
type input "971105"
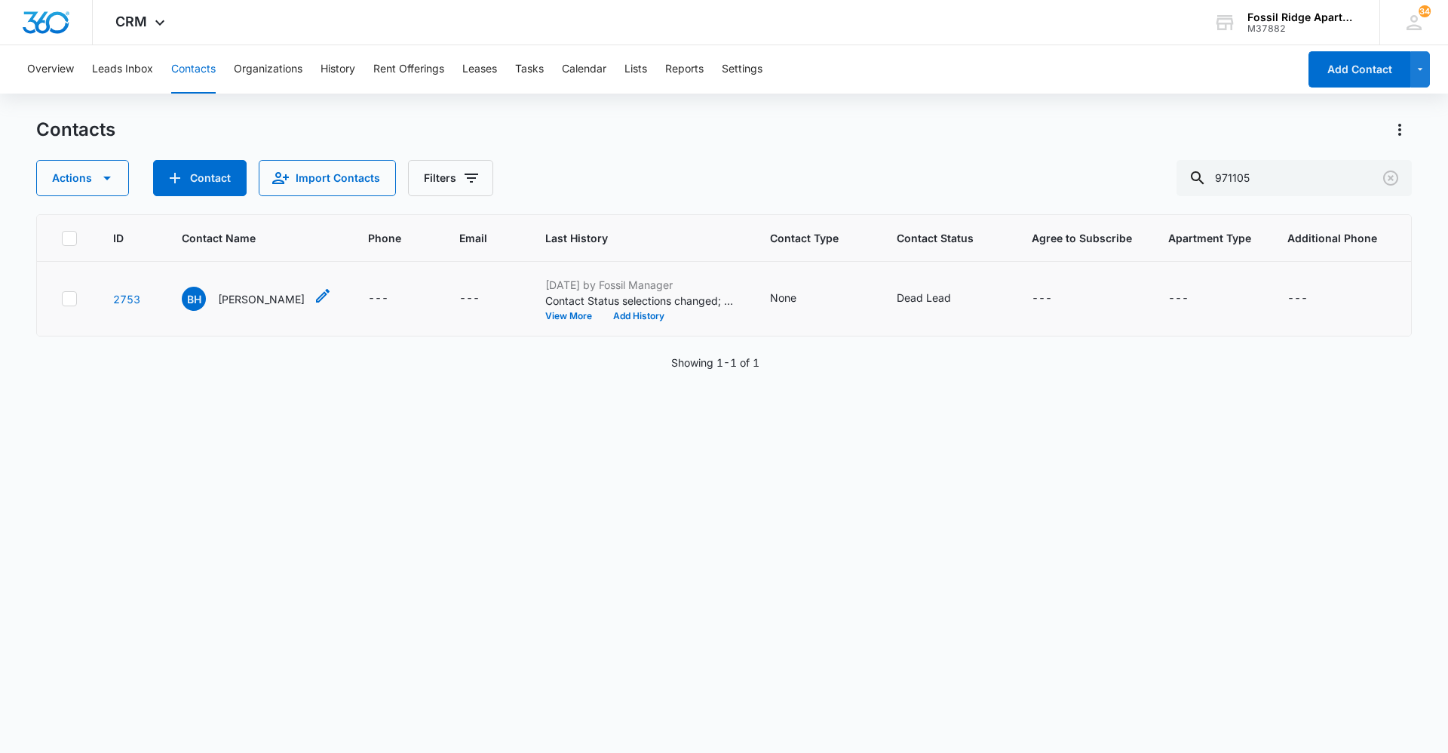
click at [243, 297] on p "[PERSON_NAME]" at bounding box center [261, 299] width 87 height 16
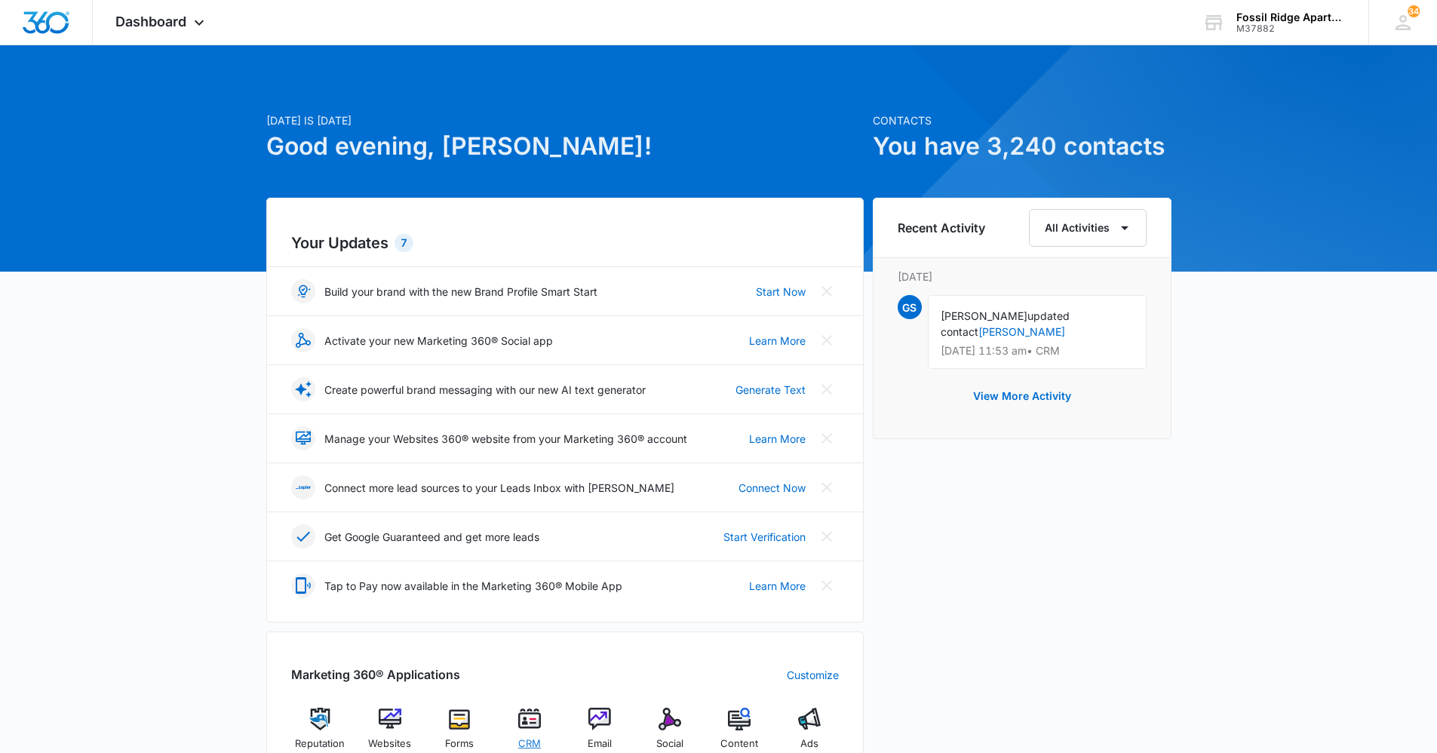
click at [529, 720] on img at bounding box center [529, 719] width 23 height 23
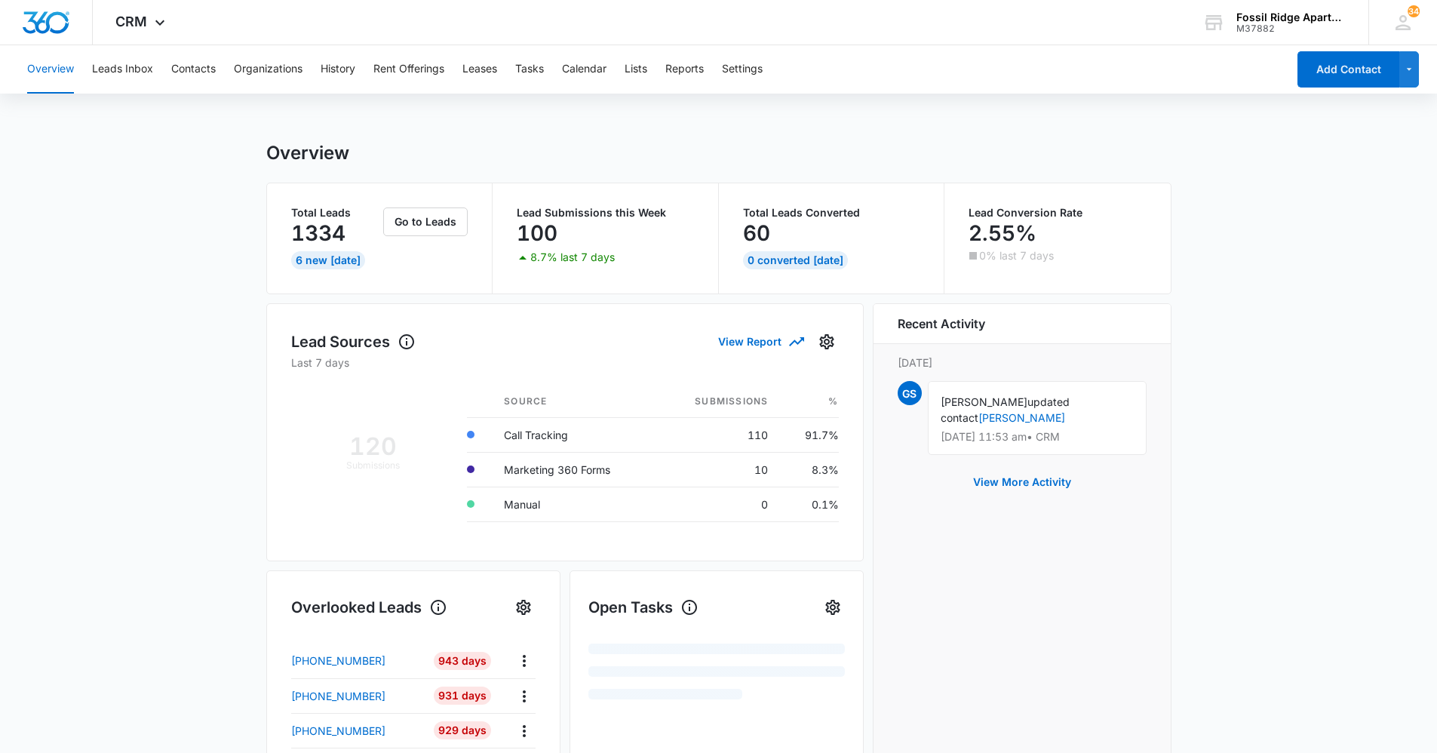
drag, startPoint x: 1317, startPoint y: 83, endPoint x: 1332, endPoint y: 95, distance: 19.3
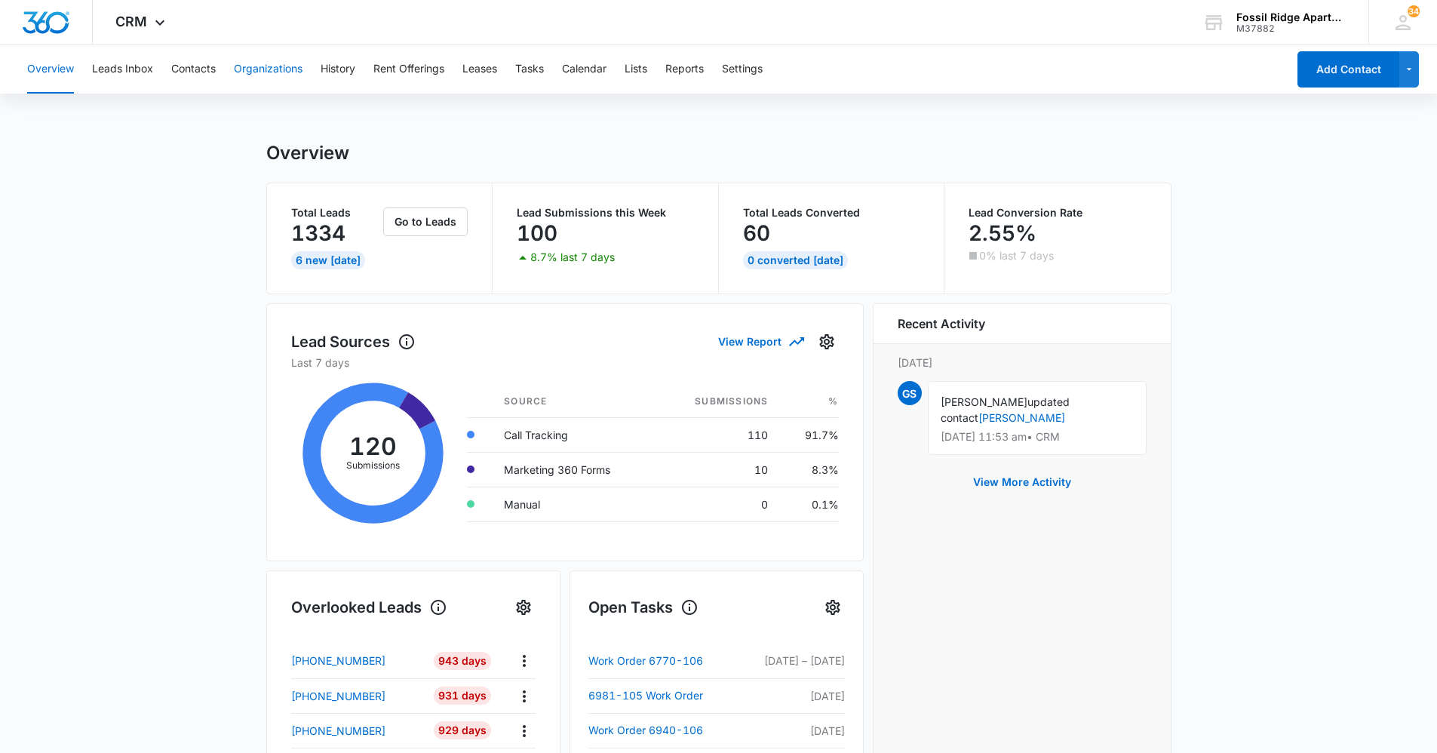
click at [275, 72] on button "Organizations" at bounding box center [268, 69] width 69 height 48
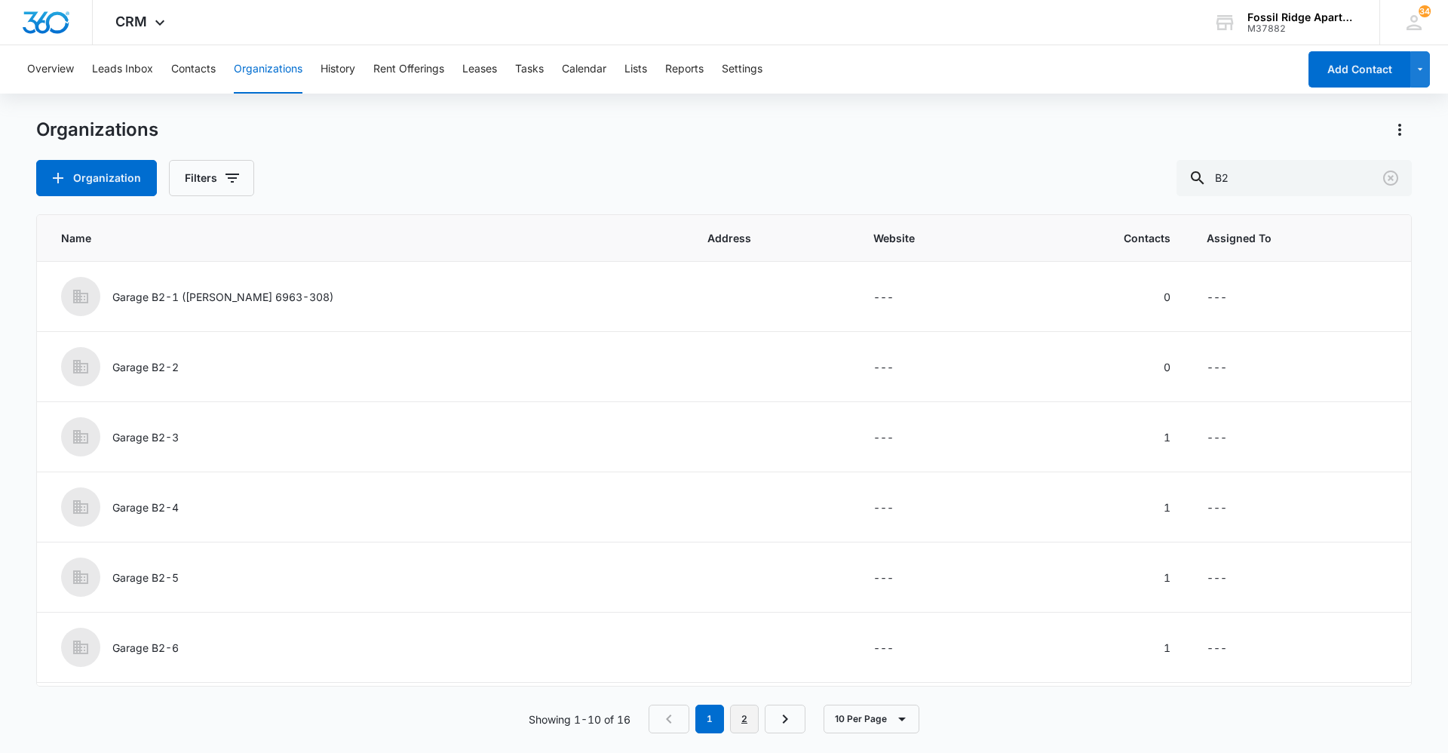
click at [751, 715] on link "2" at bounding box center [744, 719] width 29 height 29
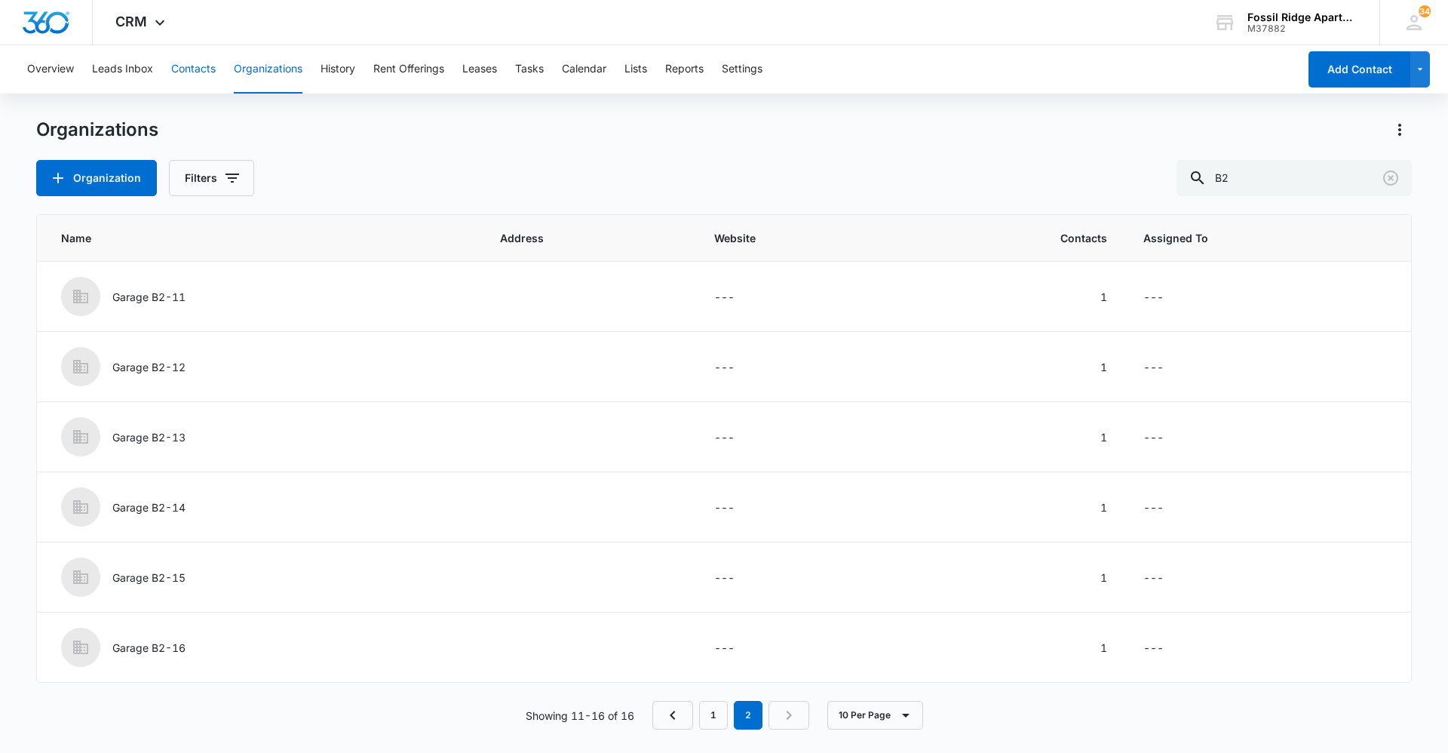
click at [197, 73] on button "Contacts" at bounding box center [193, 69] width 45 height 48
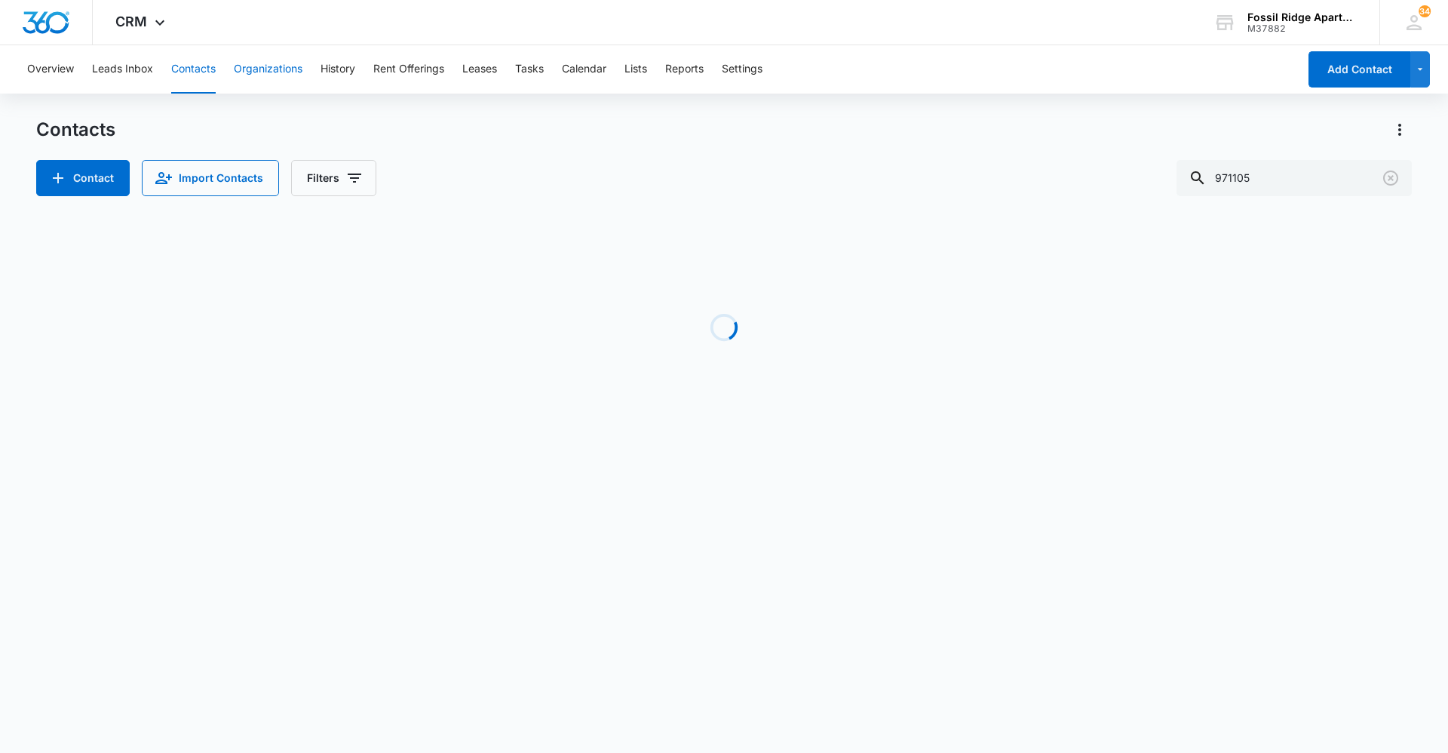
click at [266, 66] on button "Organizations" at bounding box center [268, 69] width 69 height 48
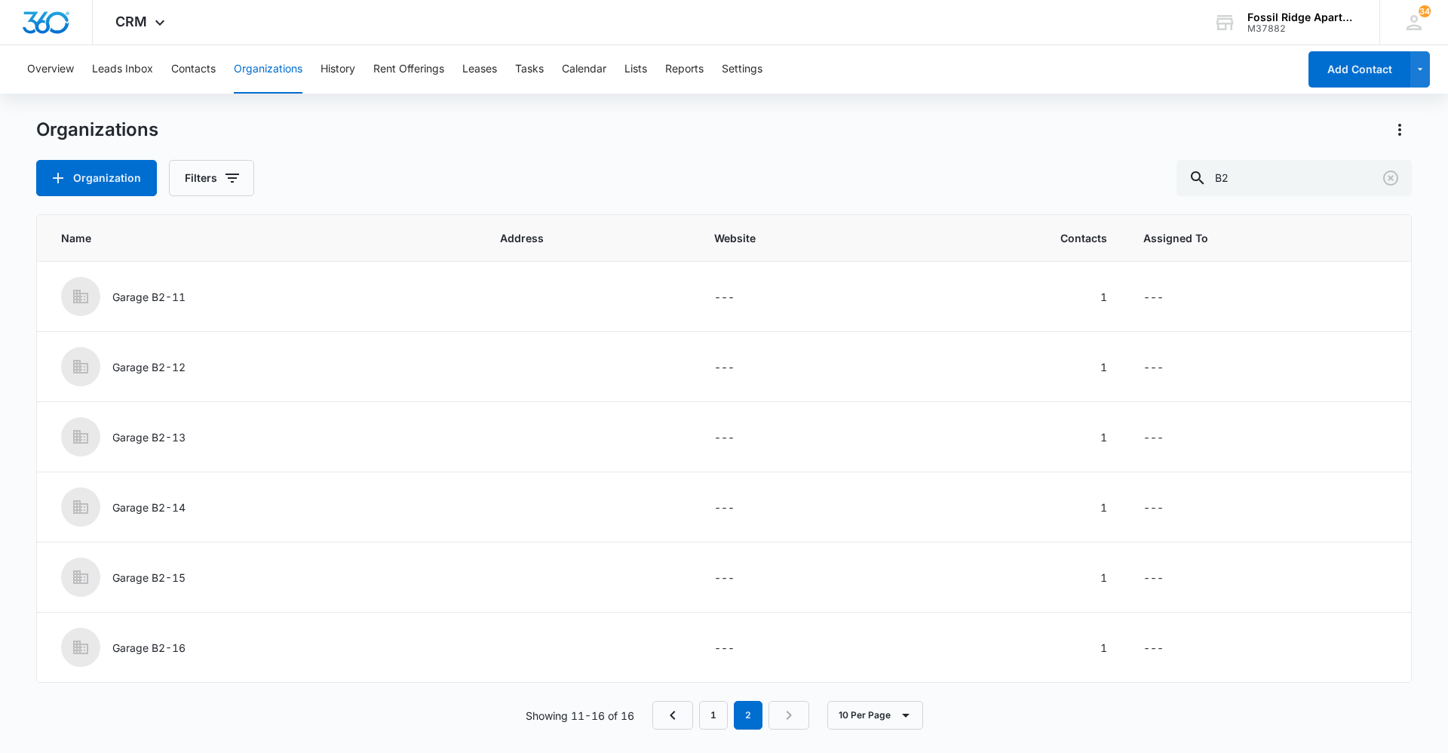
drag, startPoint x: 1067, startPoint y: 149, endPoint x: 1057, endPoint y: 143, distance: 11.9
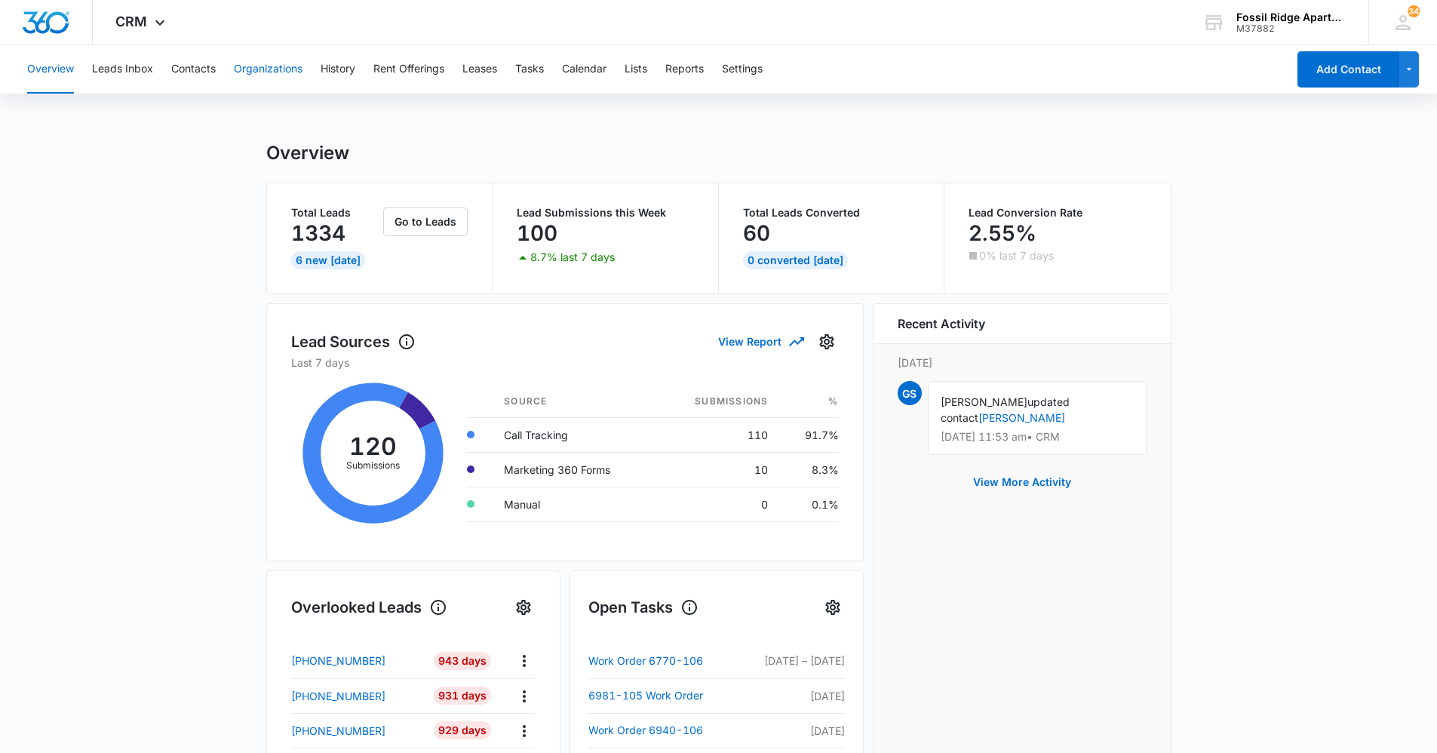
click at [258, 72] on button "Organizations" at bounding box center [268, 69] width 69 height 48
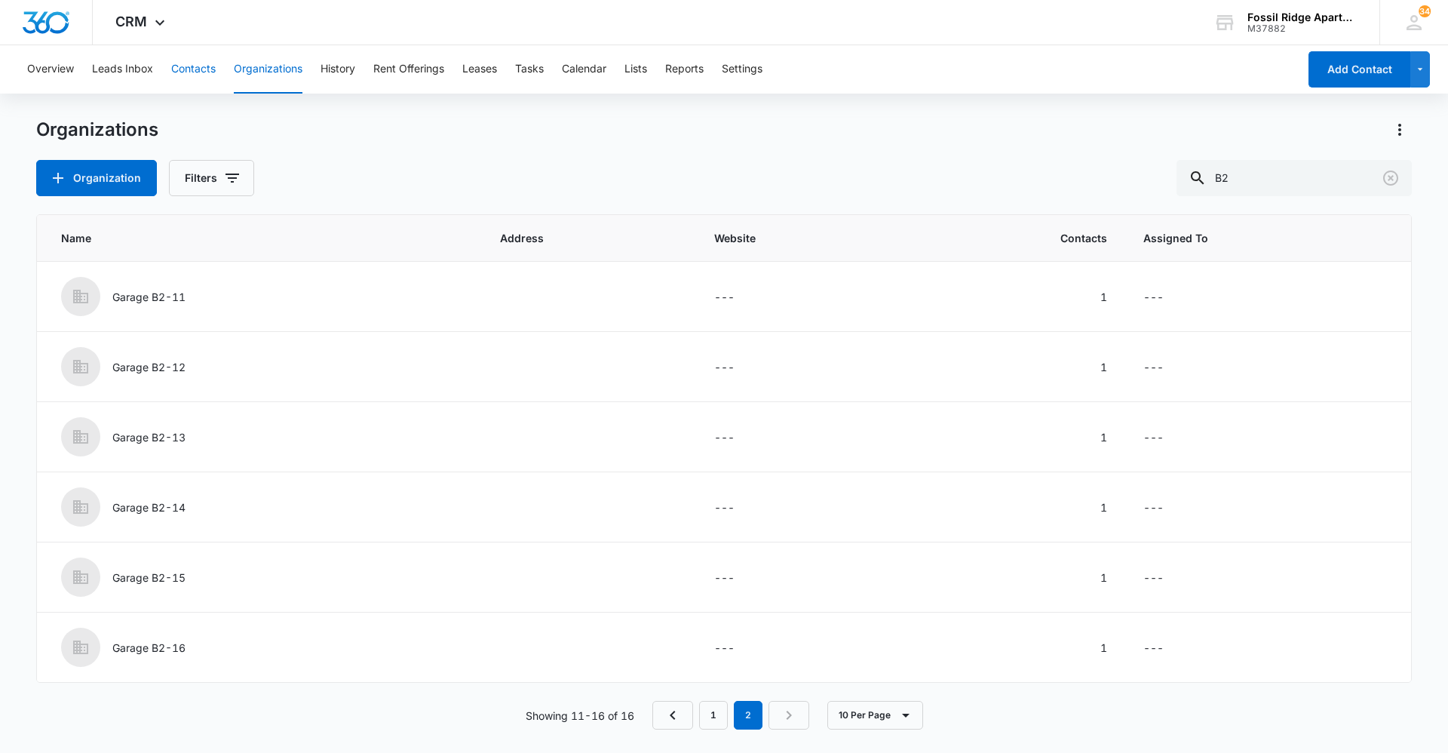
click at [192, 66] on button "Contacts" at bounding box center [193, 69] width 45 height 48
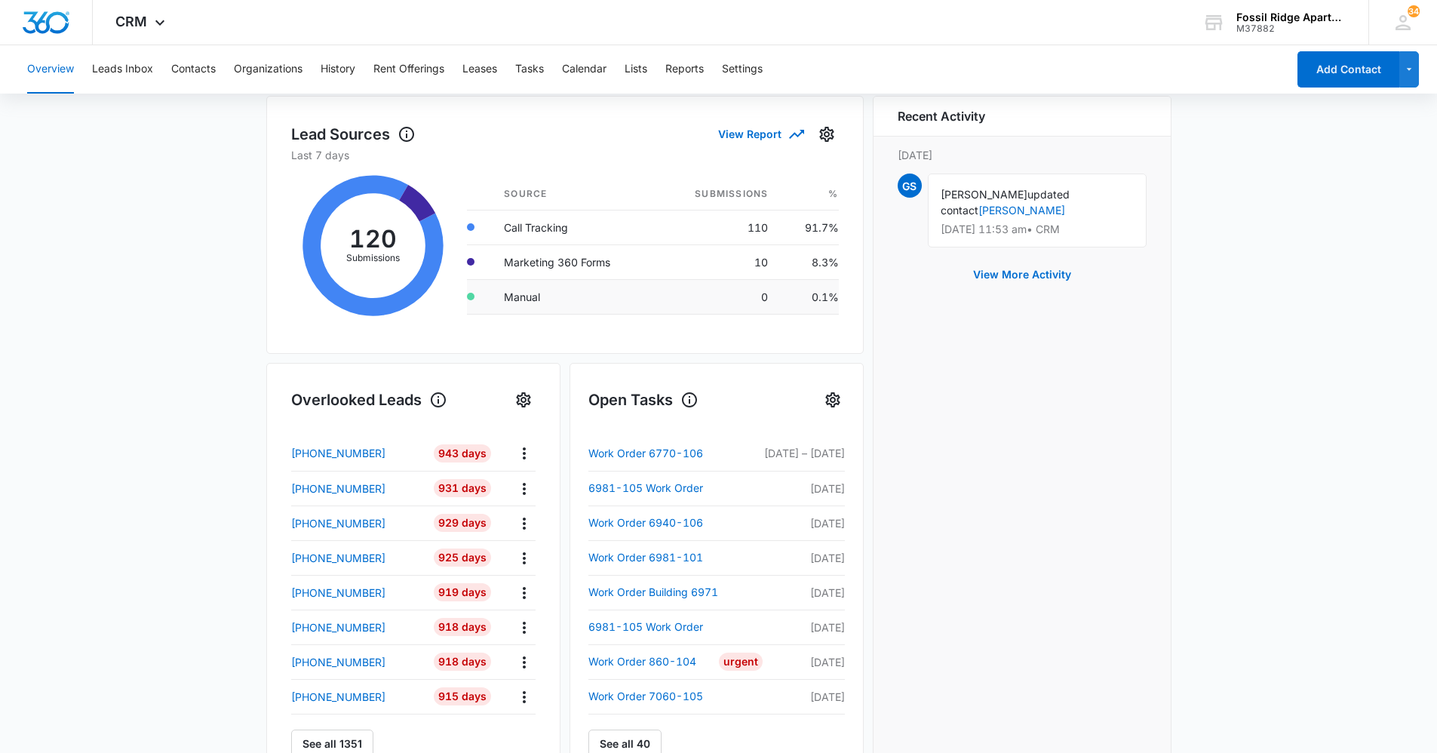
scroll to position [170, 0]
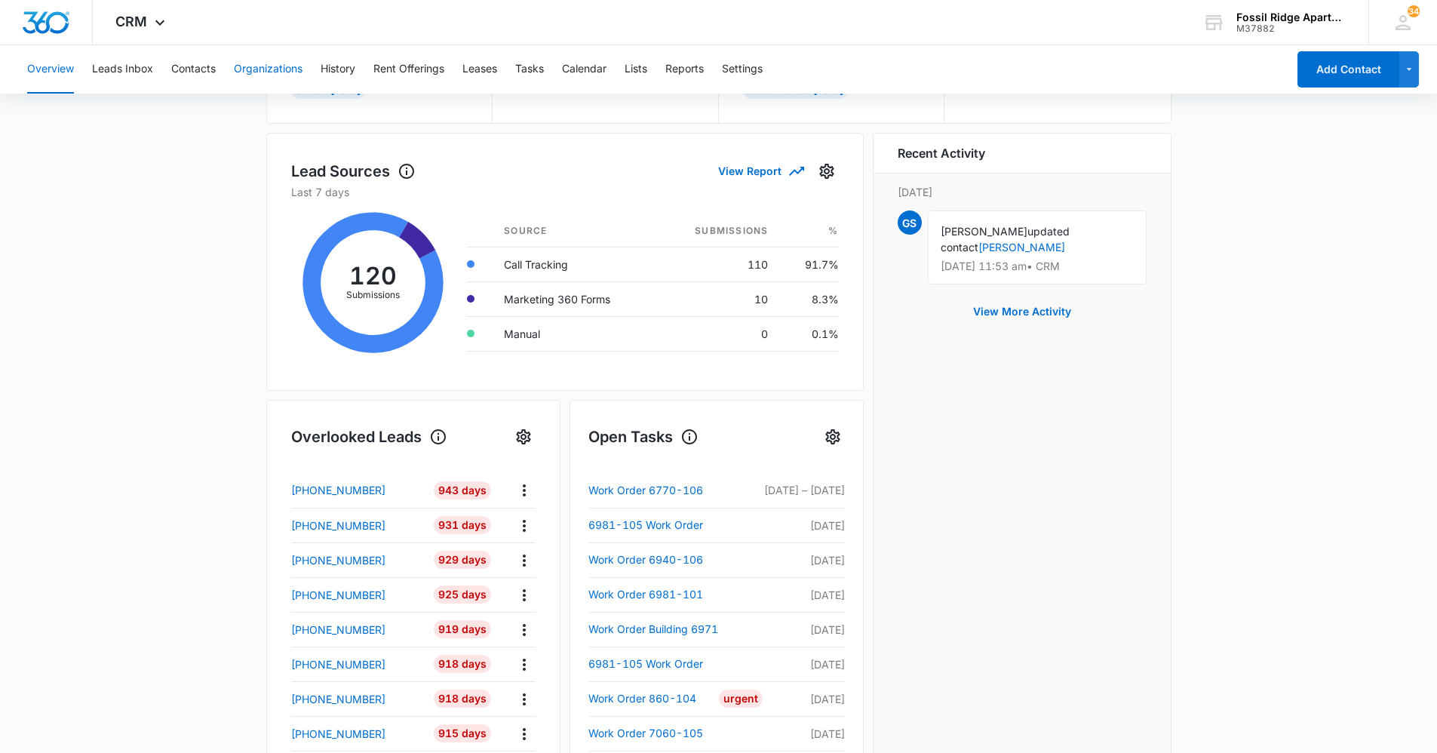
click at [271, 65] on button "Organizations" at bounding box center [268, 69] width 69 height 48
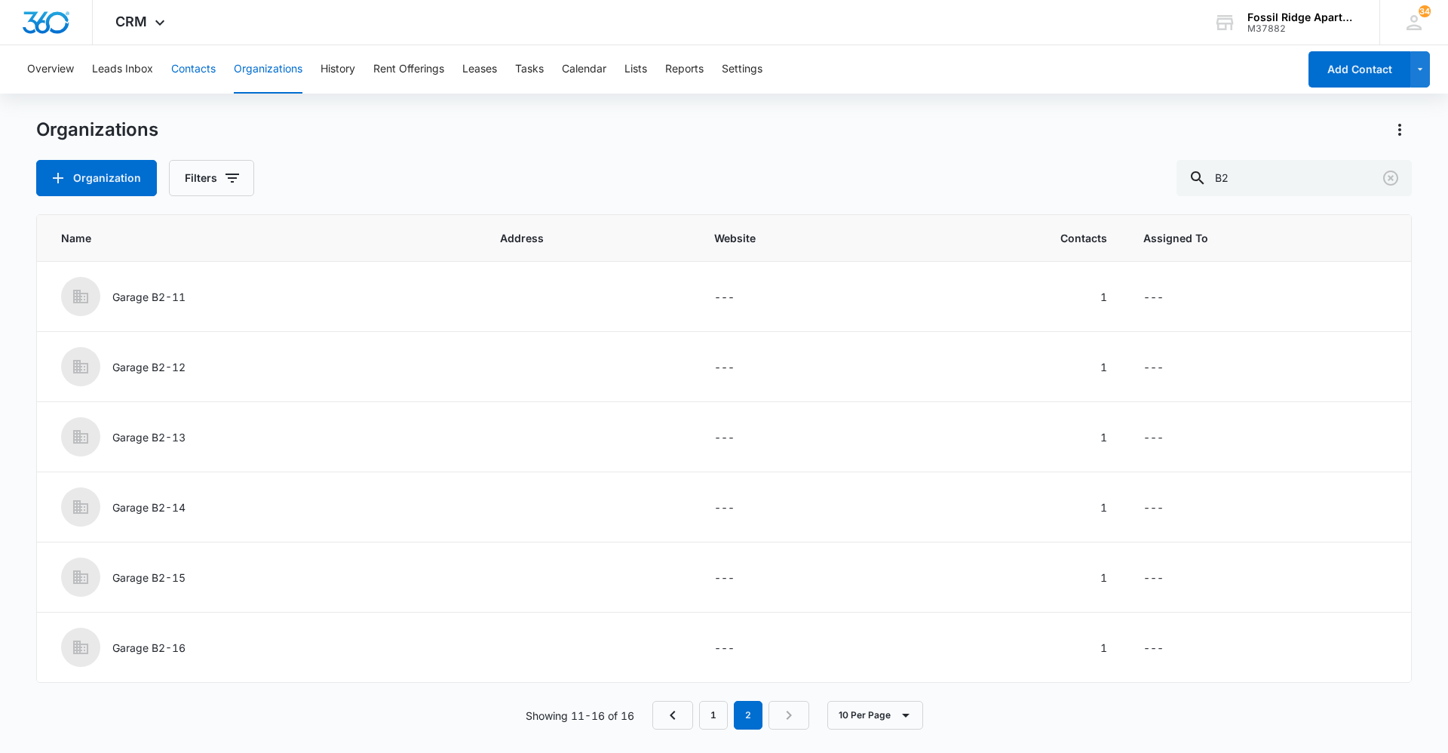
click at [194, 69] on button "Contacts" at bounding box center [193, 69] width 45 height 48
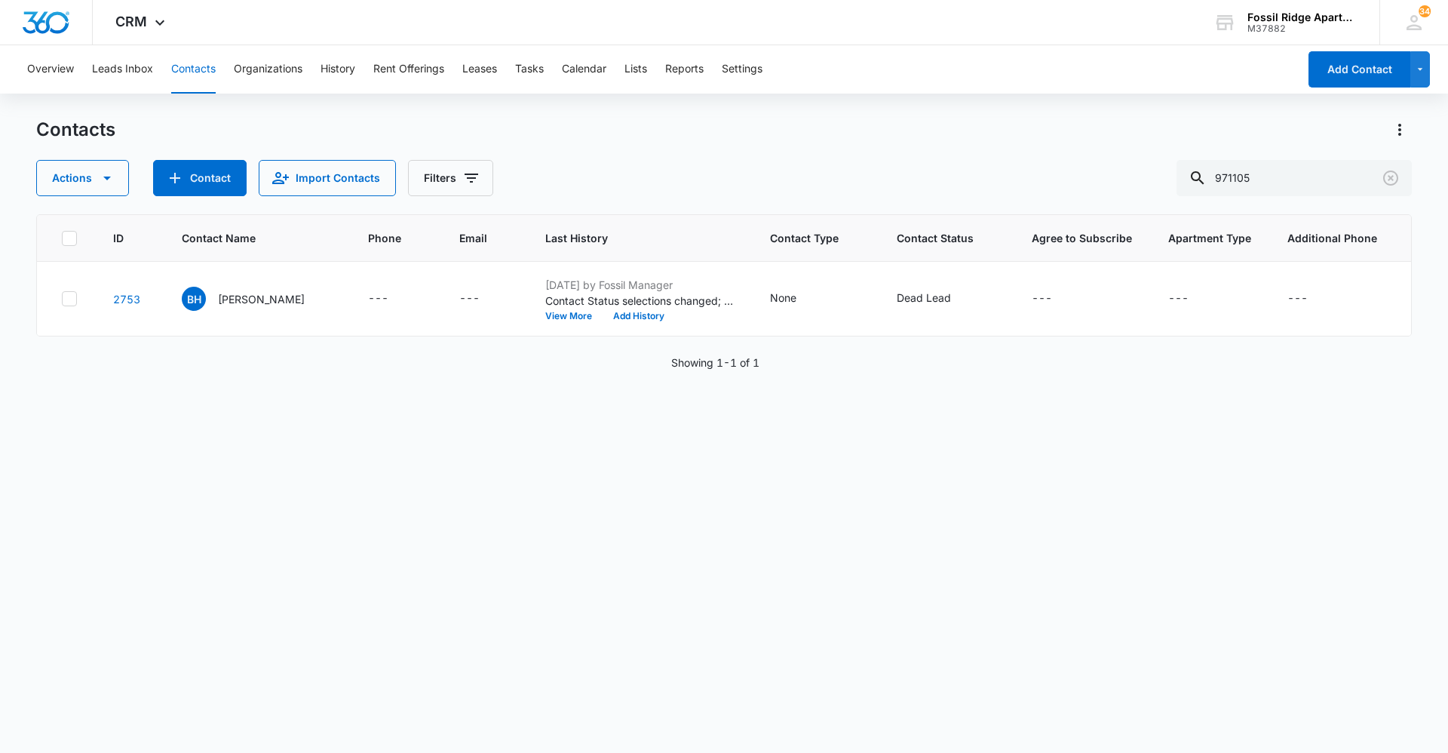
drag, startPoint x: 1223, startPoint y: 39, endPoint x: 1383, endPoint y: 99, distance: 170.7
